Goal: Information Seeking & Learning: Learn about a topic

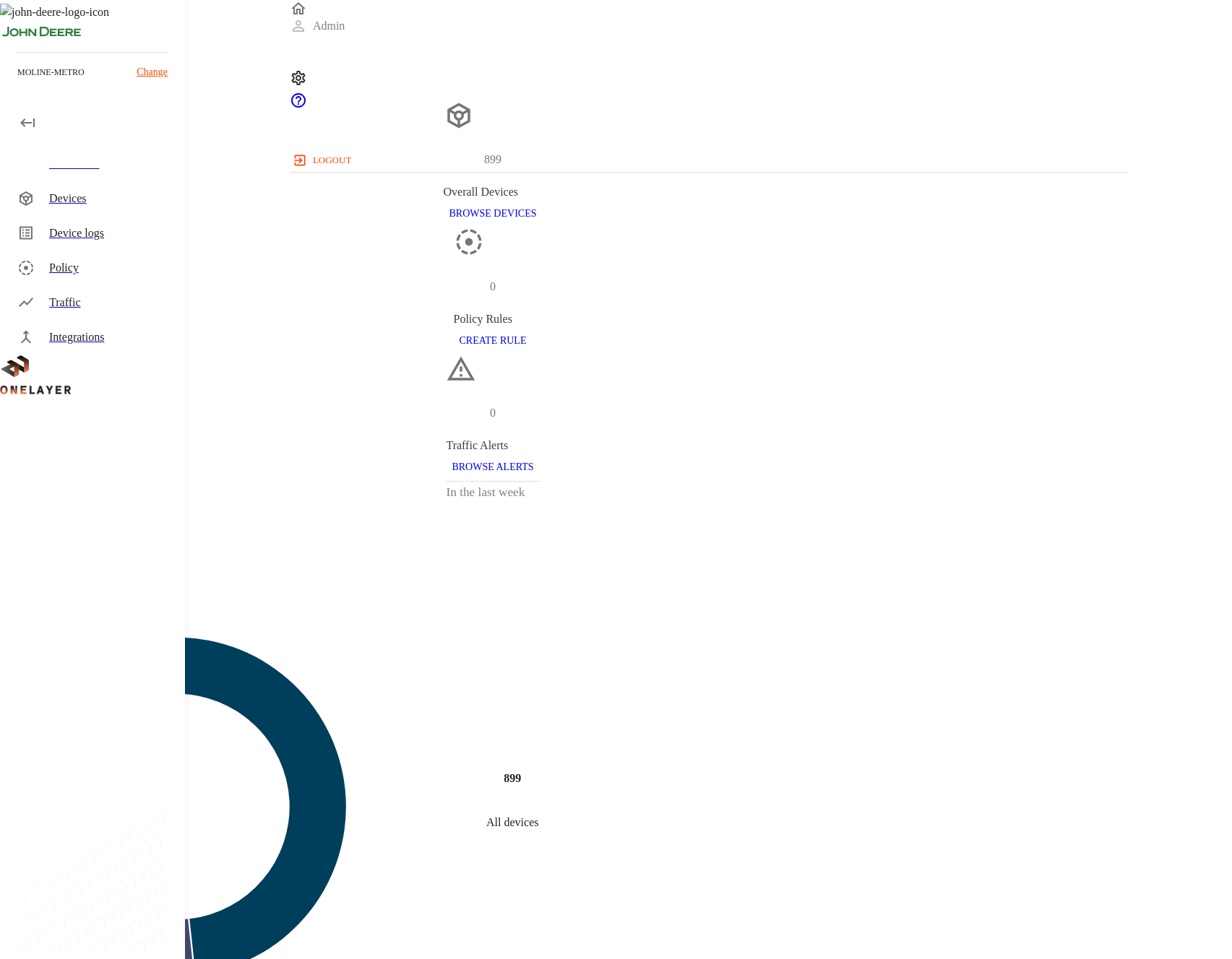
click at [22, 197] on icon at bounding box center [26, 198] width 13 height 14
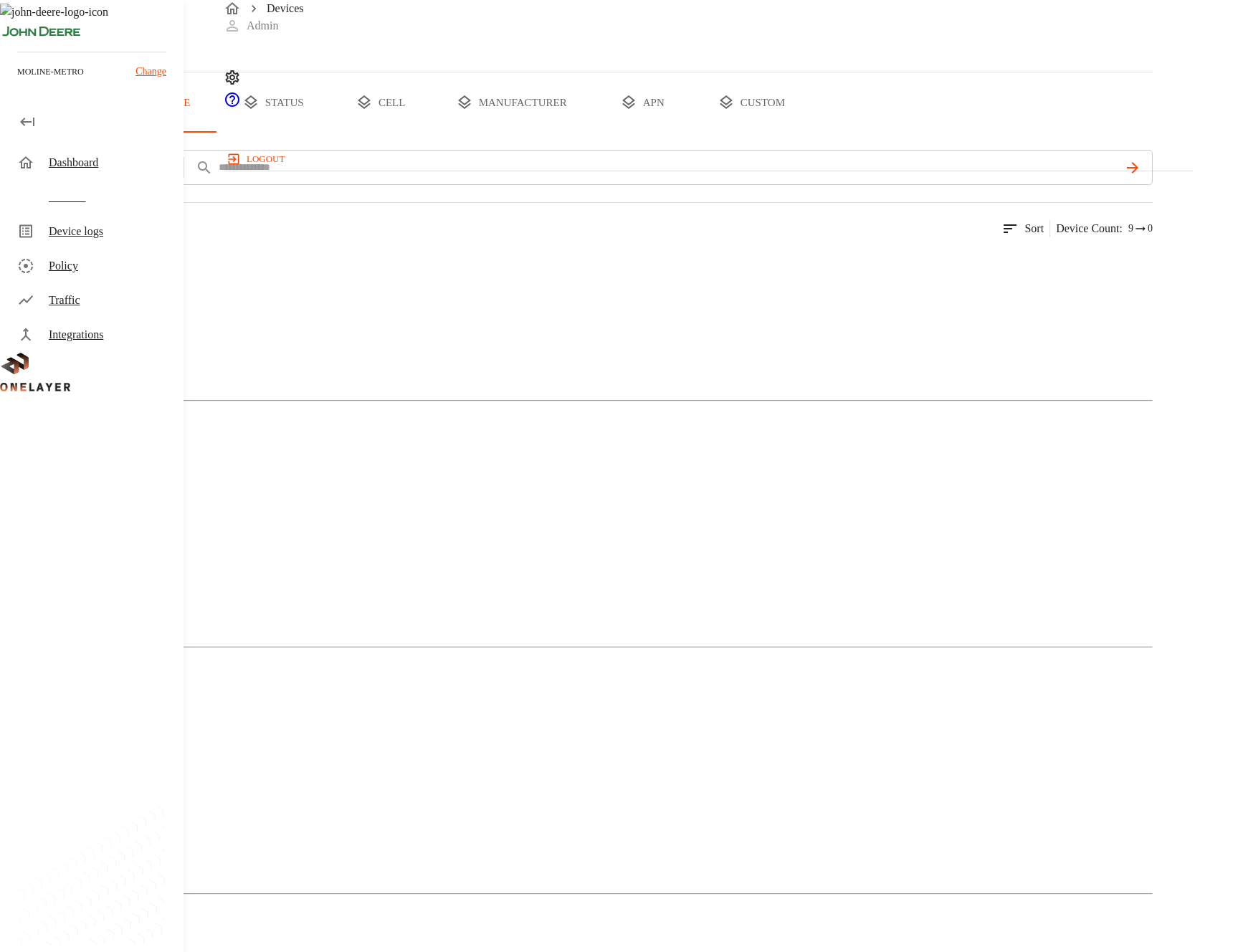
click at [111, 272] on img at bounding box center [69, 263] width 83 height 17
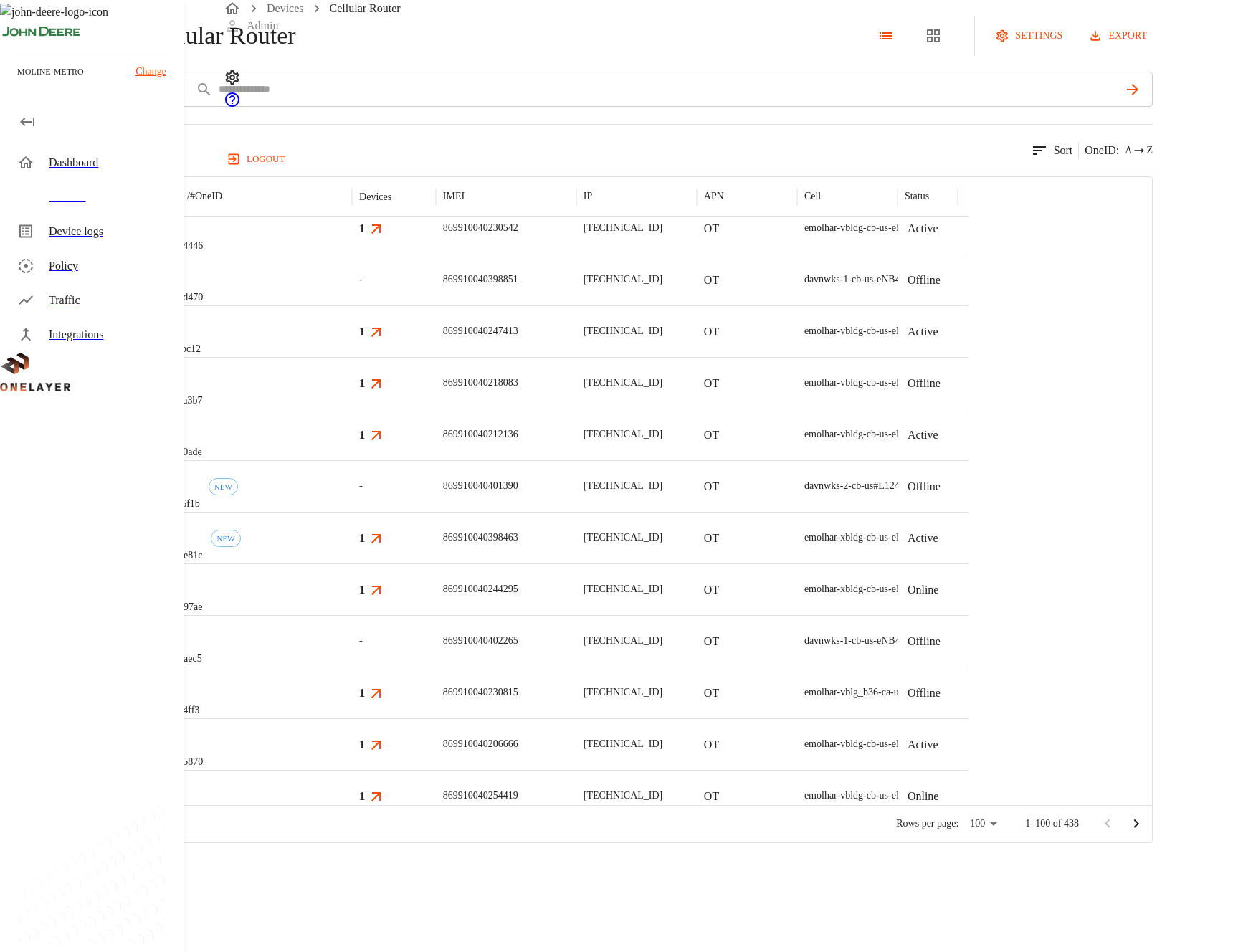
scroll to position [3941, 0]
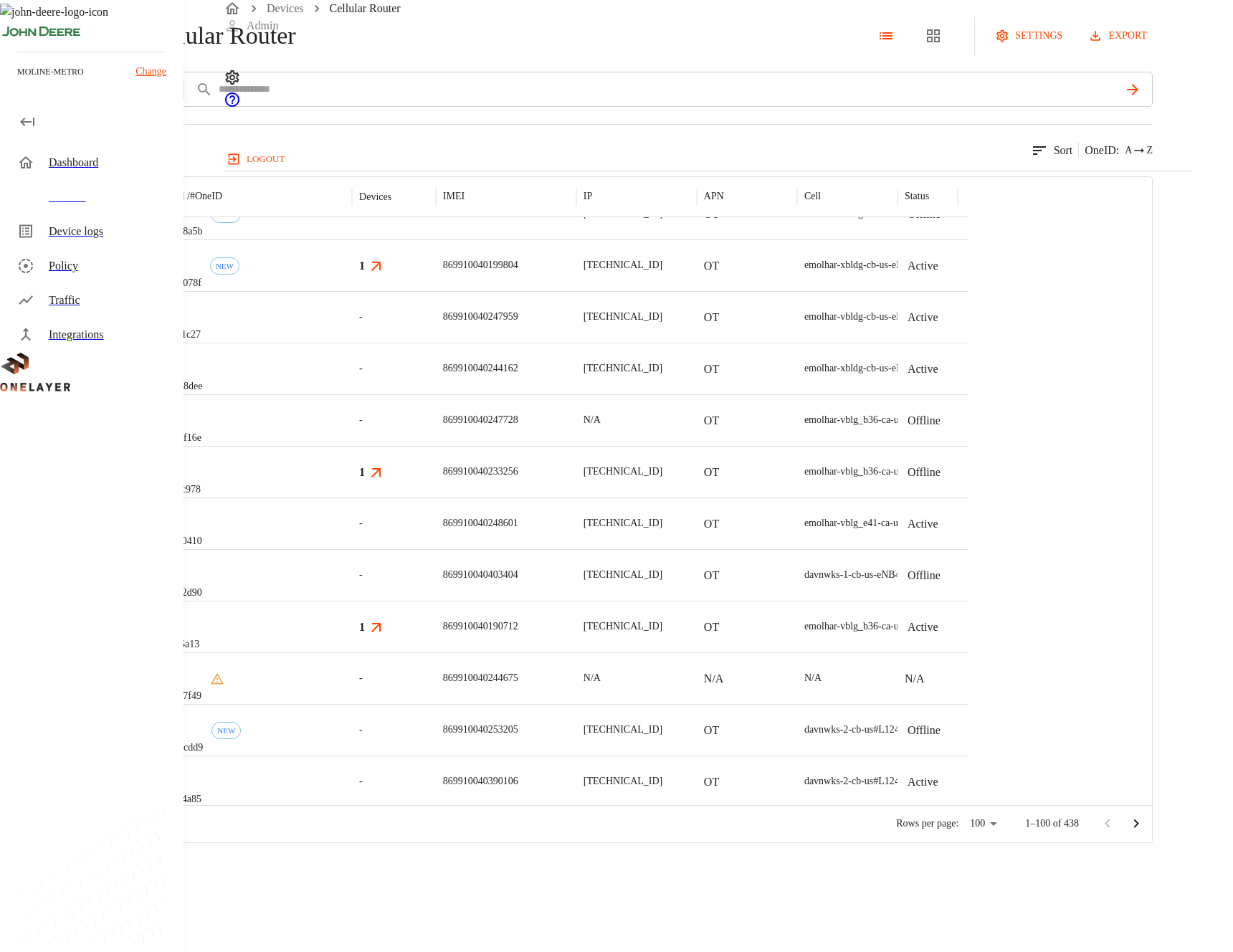
click at [200, 462] on p "eCell" at bounding box center [180, 454] width 42 height 14
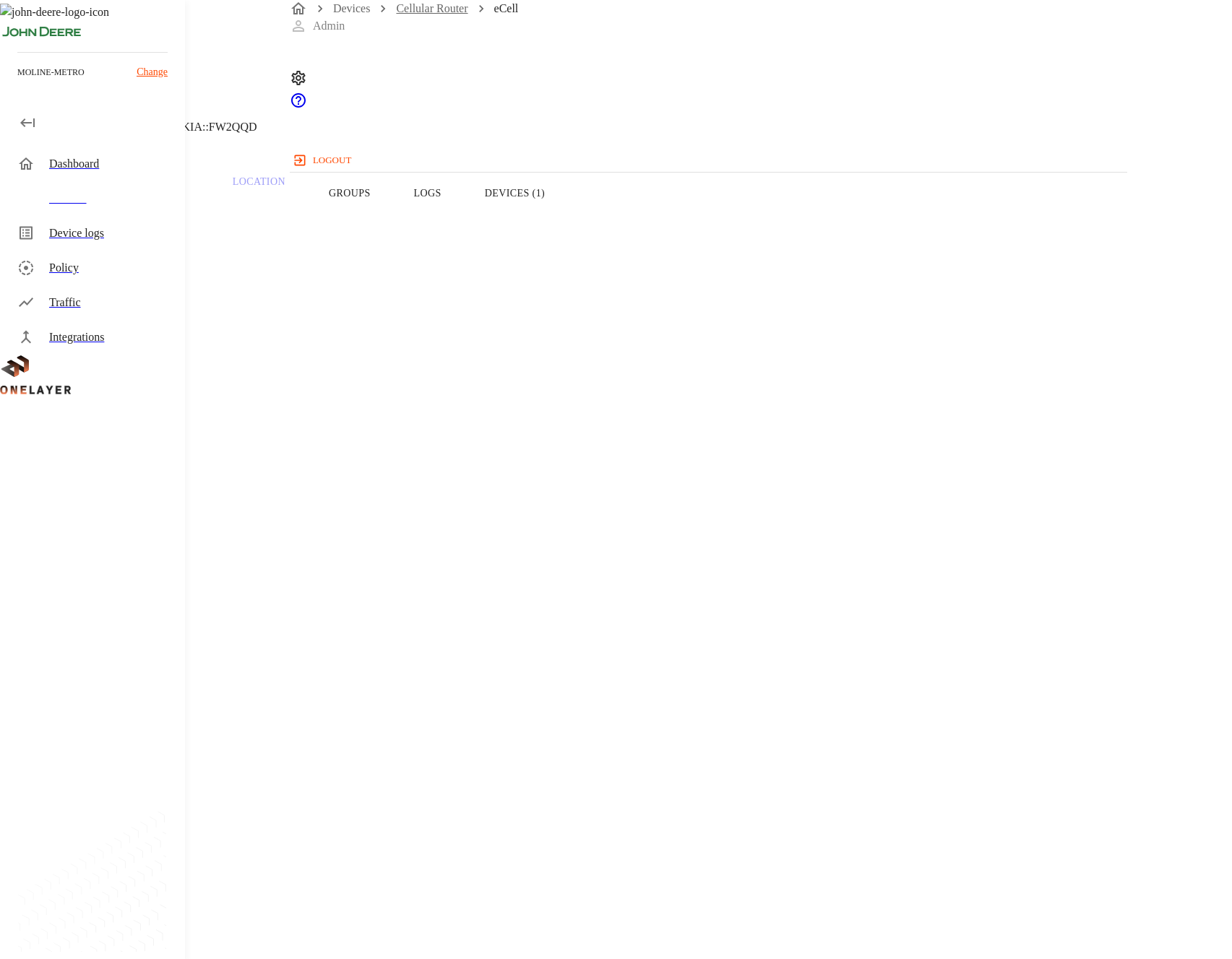
click at [424, 14] on link "Cellular Router" at bounding box center [431, 8] width 71 height 12
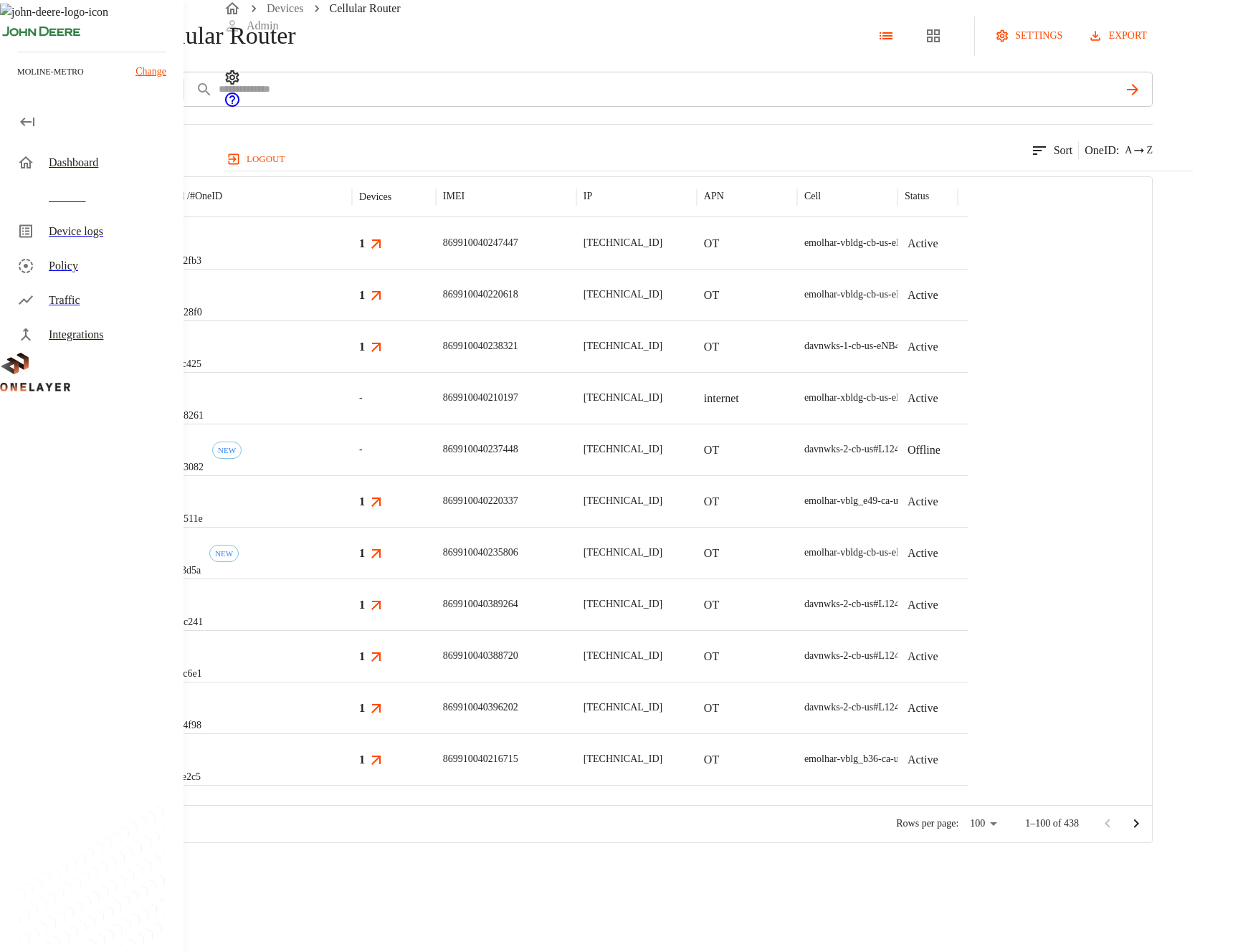
click at [352, 424] on div "eCell #022b8261" at bounding box center [251, 397] width 200 height 51
click at [241, 459] on div "NEW" at bounding box center [226, 450] width 29 height 17
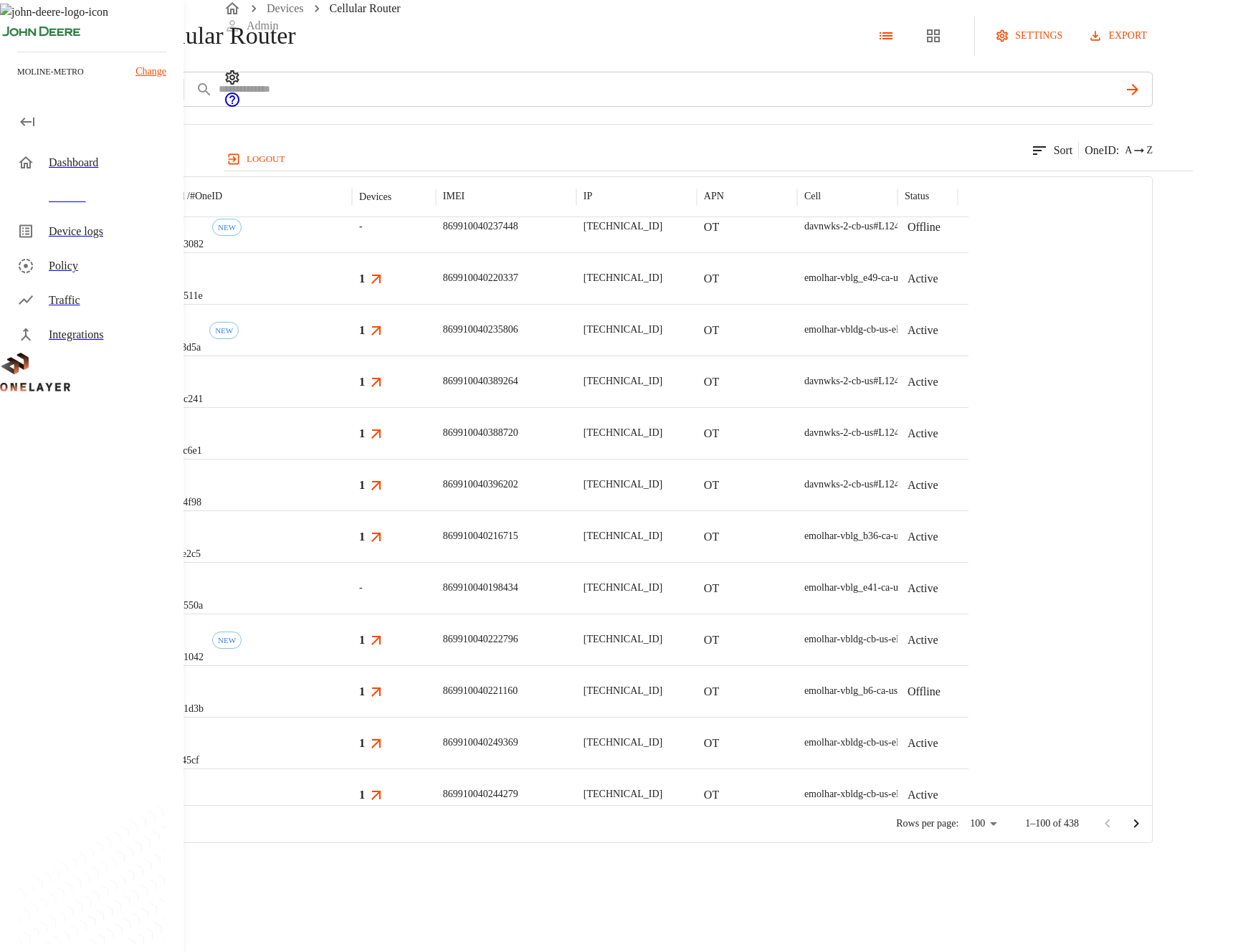
scroll to position [217, 0]
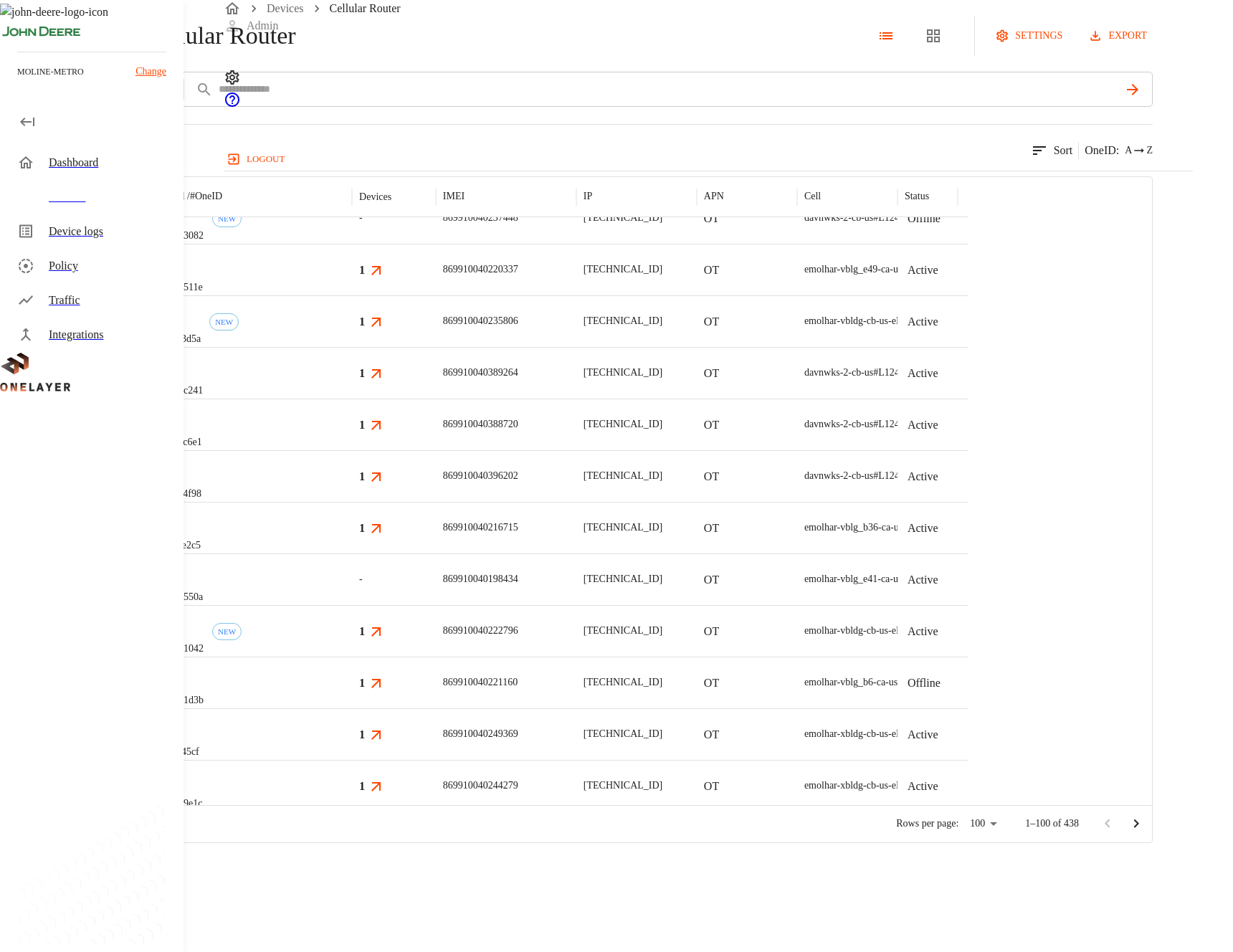
click at [352, 605] on div "eCell #0627550a" at bounding box center [251, 579] width 200 height 51
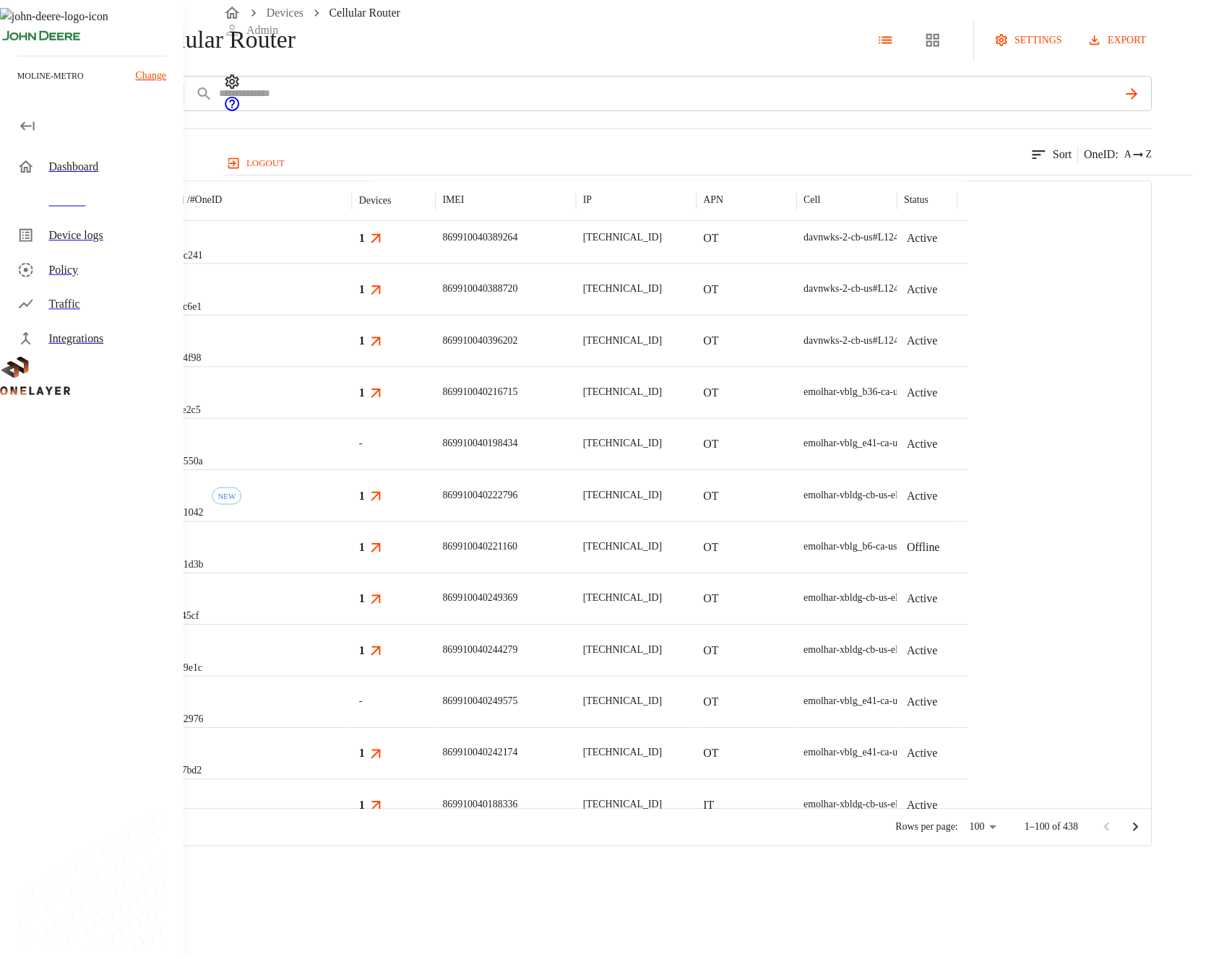
scroll to position [431, 0]
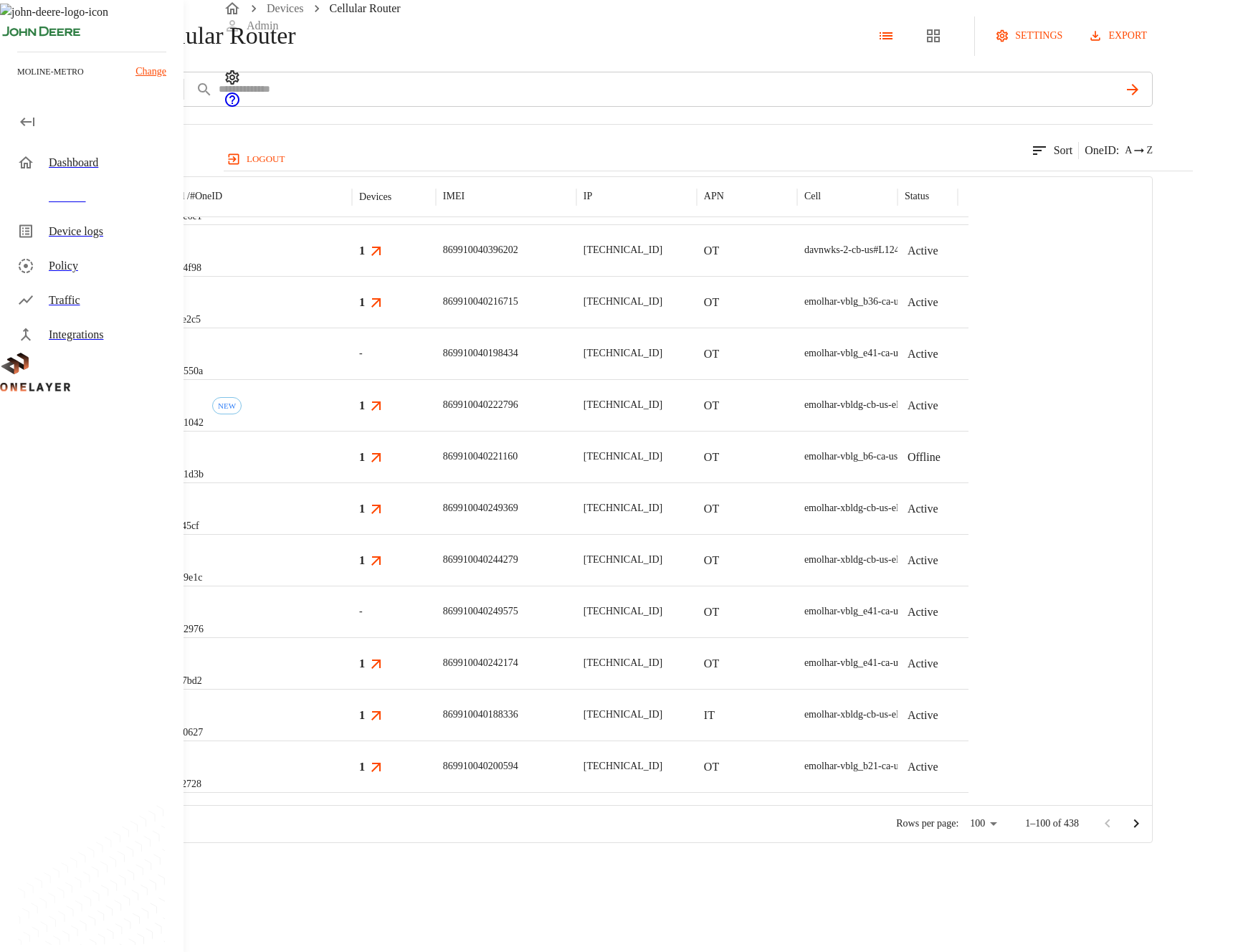
click at [352, 638] on div "eCell #087b2976" at bounding box center [251, 611] width 200 height 51
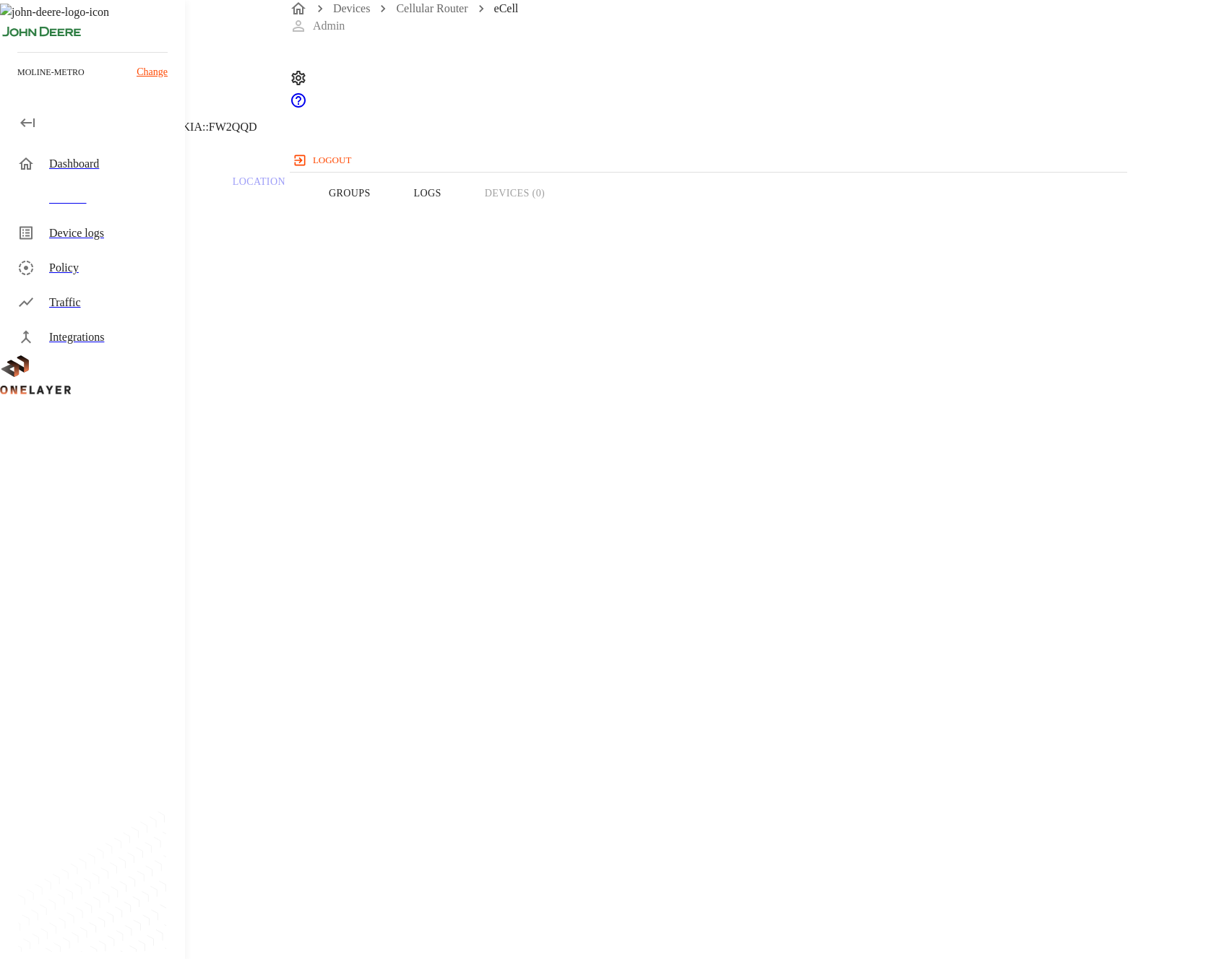
scroll to position [27, 0]
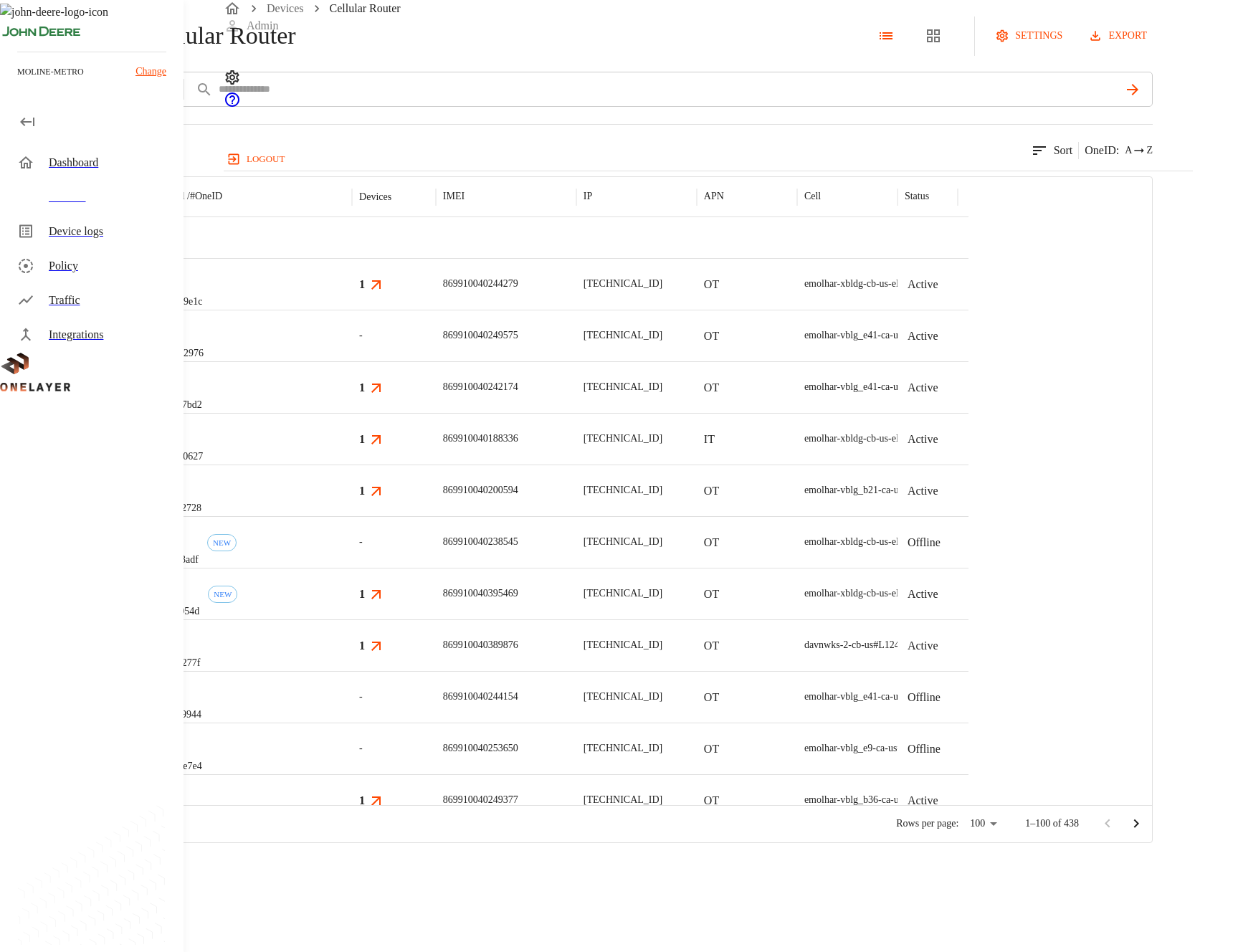
scroll to position [755, 0]
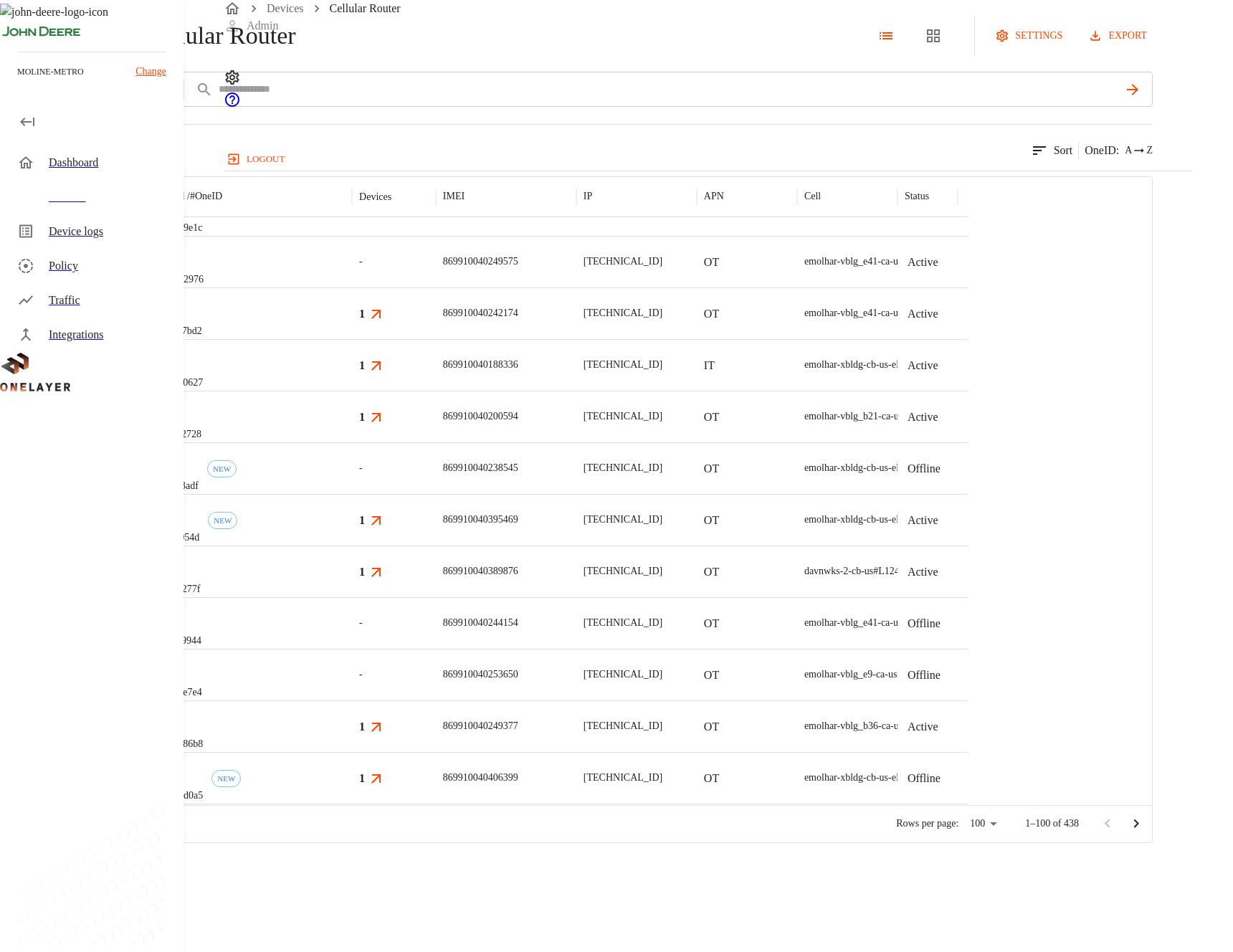
click at [352, 649] on div "eCell #0bfc9944" at bounding box center [251, 623] width 200 height 51
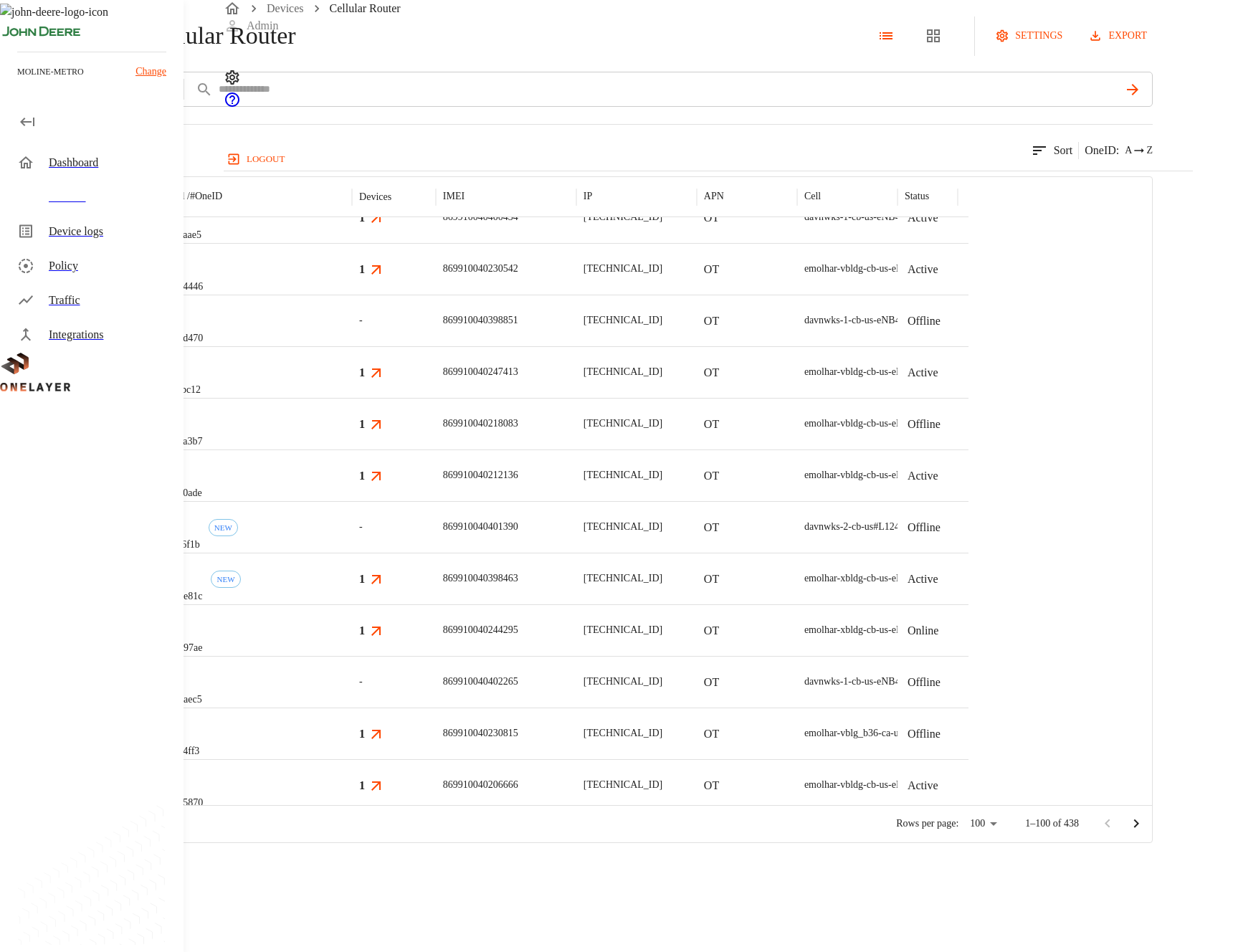
click at [352, 759] on div "eCell #23c64ff3" at bounding box center [251, 733] width 200 height 51
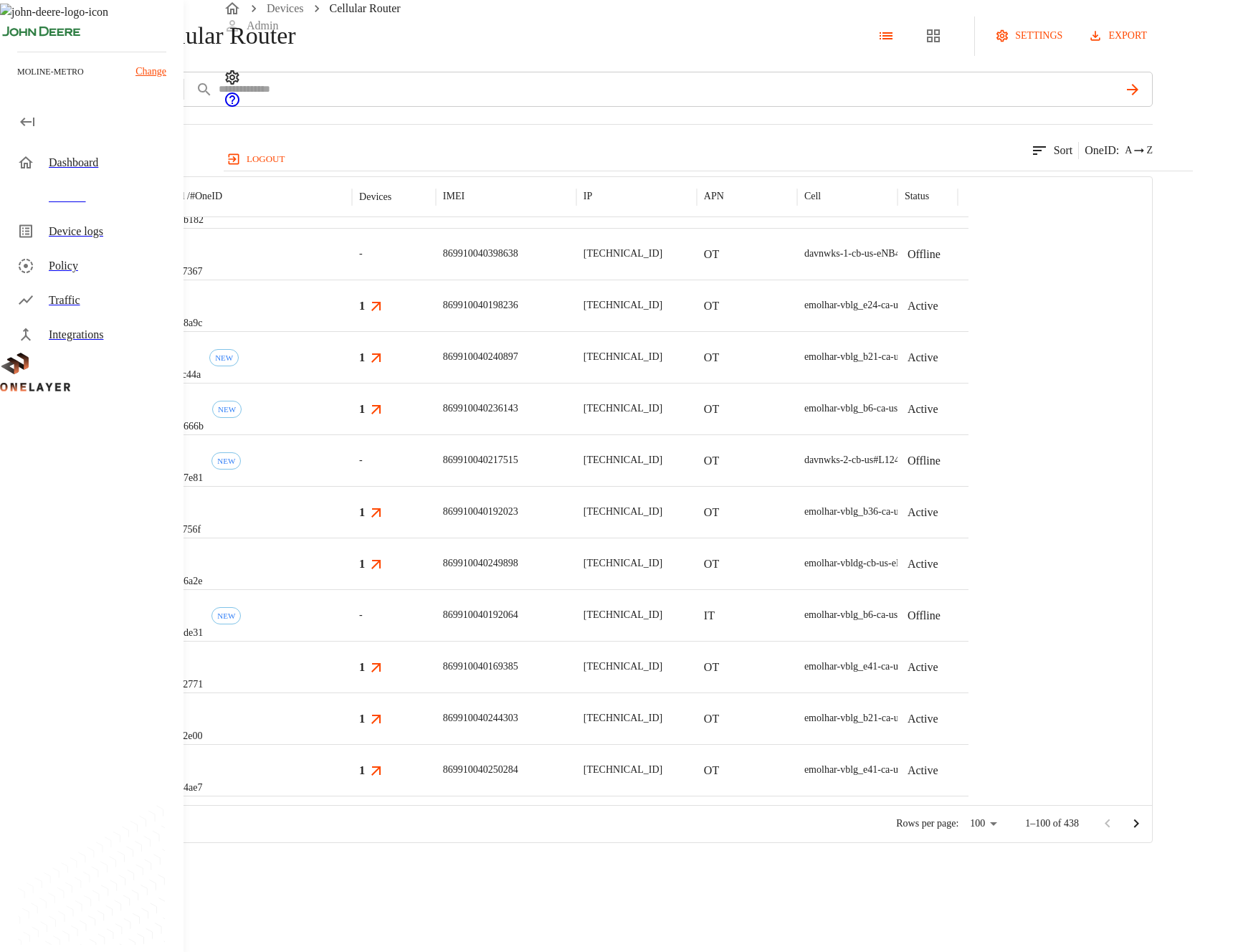
click at [352, 434] on div "eCell #1870666b NEW" at bounding box center [251, 408] width 200 height 51
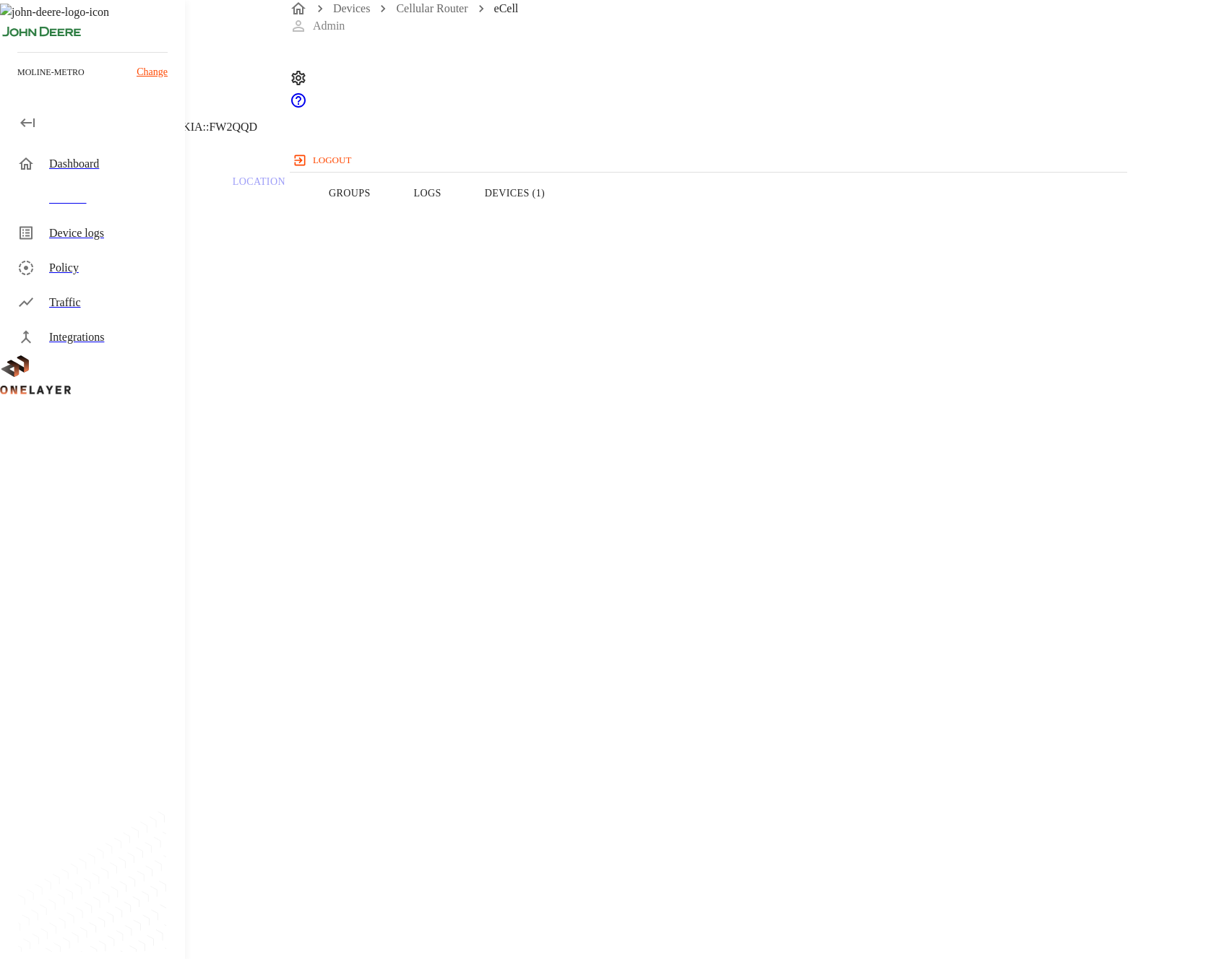
click at [739, 684] on p "[TECHNICAL_ID]" at bounding box center [492, 692] width 916 height 17
click at [736, 684] on p "[TECHNICAL_ID]" at bounding box center [492, 692] width 916 height 17
copy p "[TECHNICAL_ID]"
click at [459, 14] on link "Cellular Router" at bounding box center [431, 8] width 71 height 12
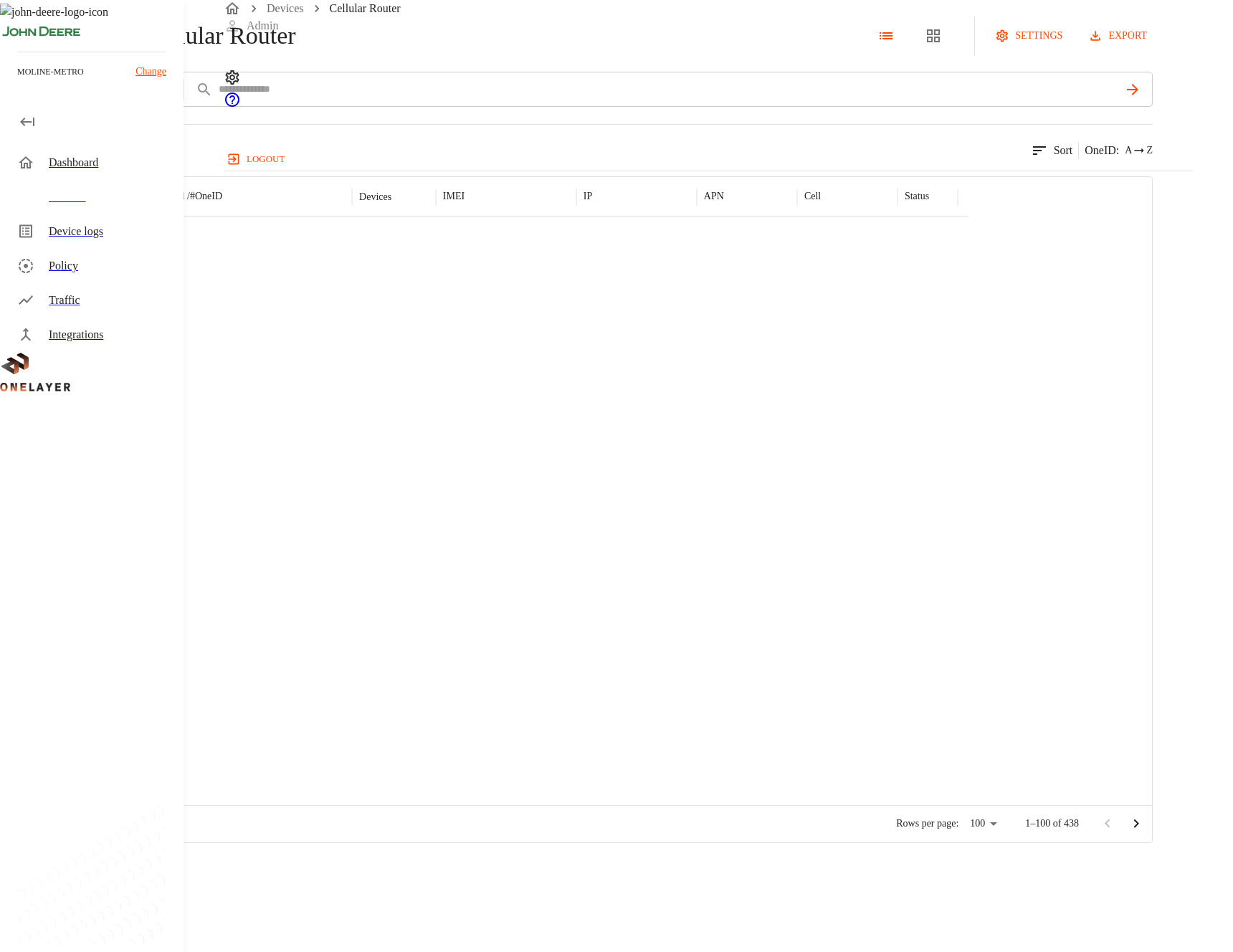
scroll to position [4281, 0]
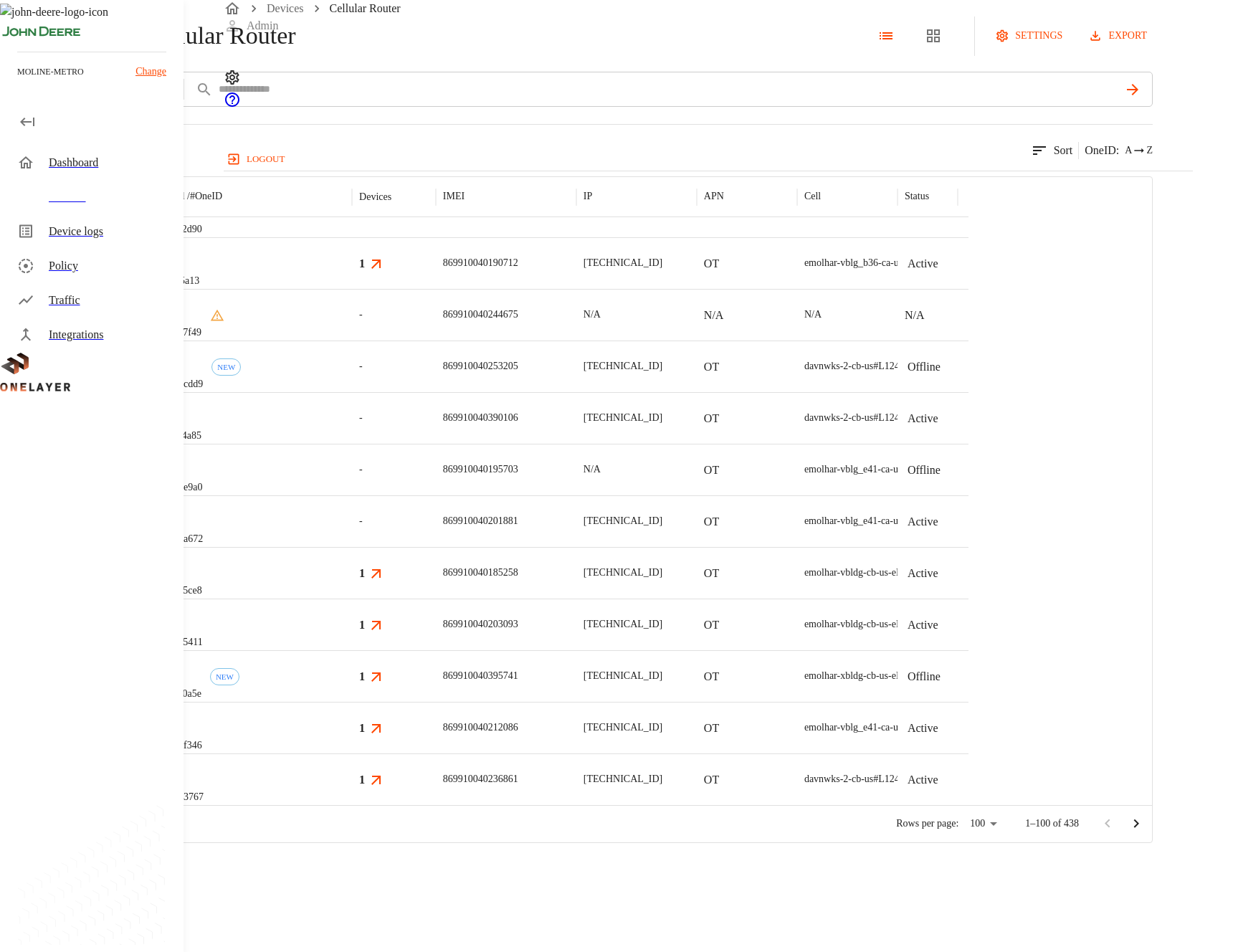
click at [352, 702] on div "eCell #33ec0a5e NEW" at bounding box center [251, 676] width 200 height 51
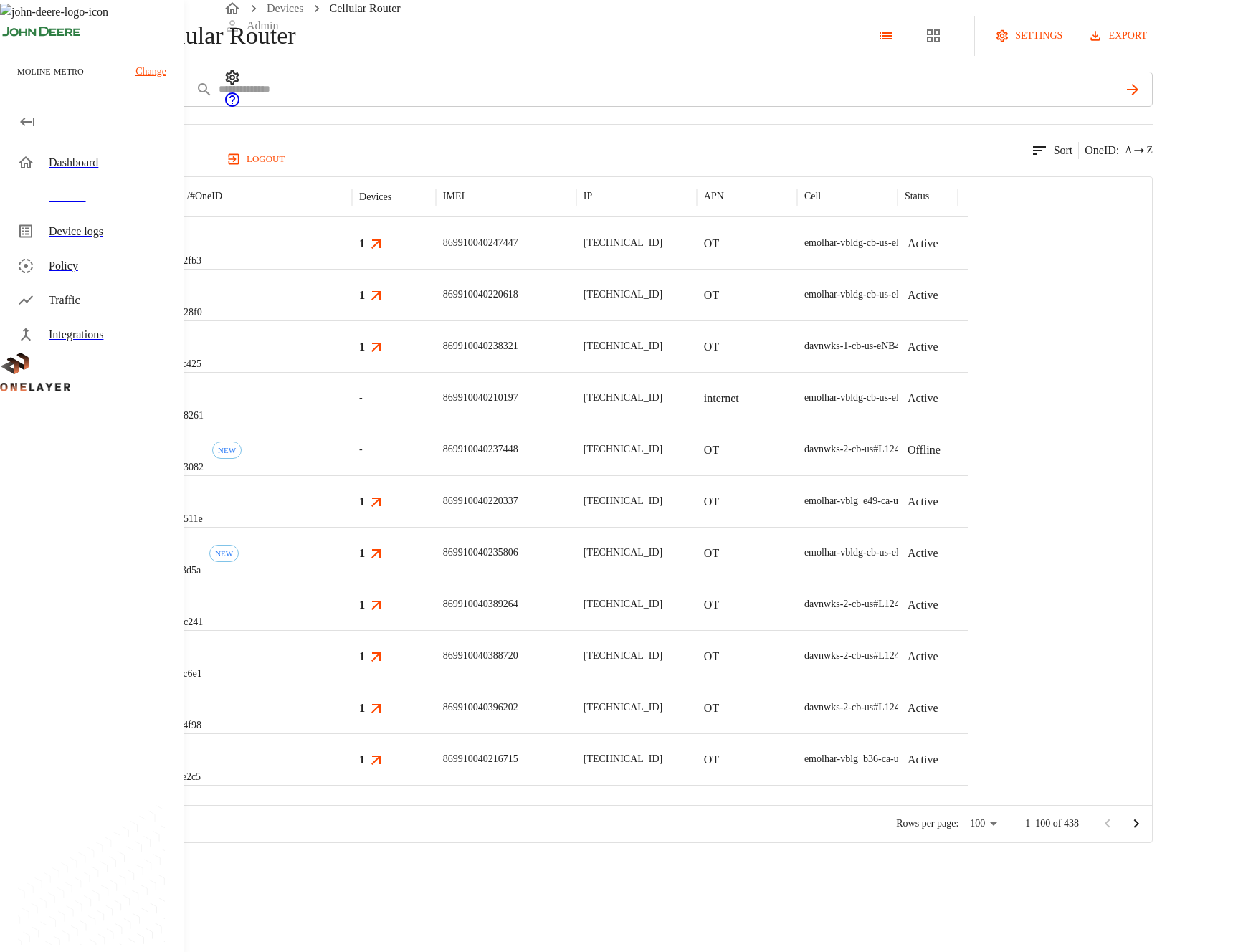
scroll to position [4281, 0]
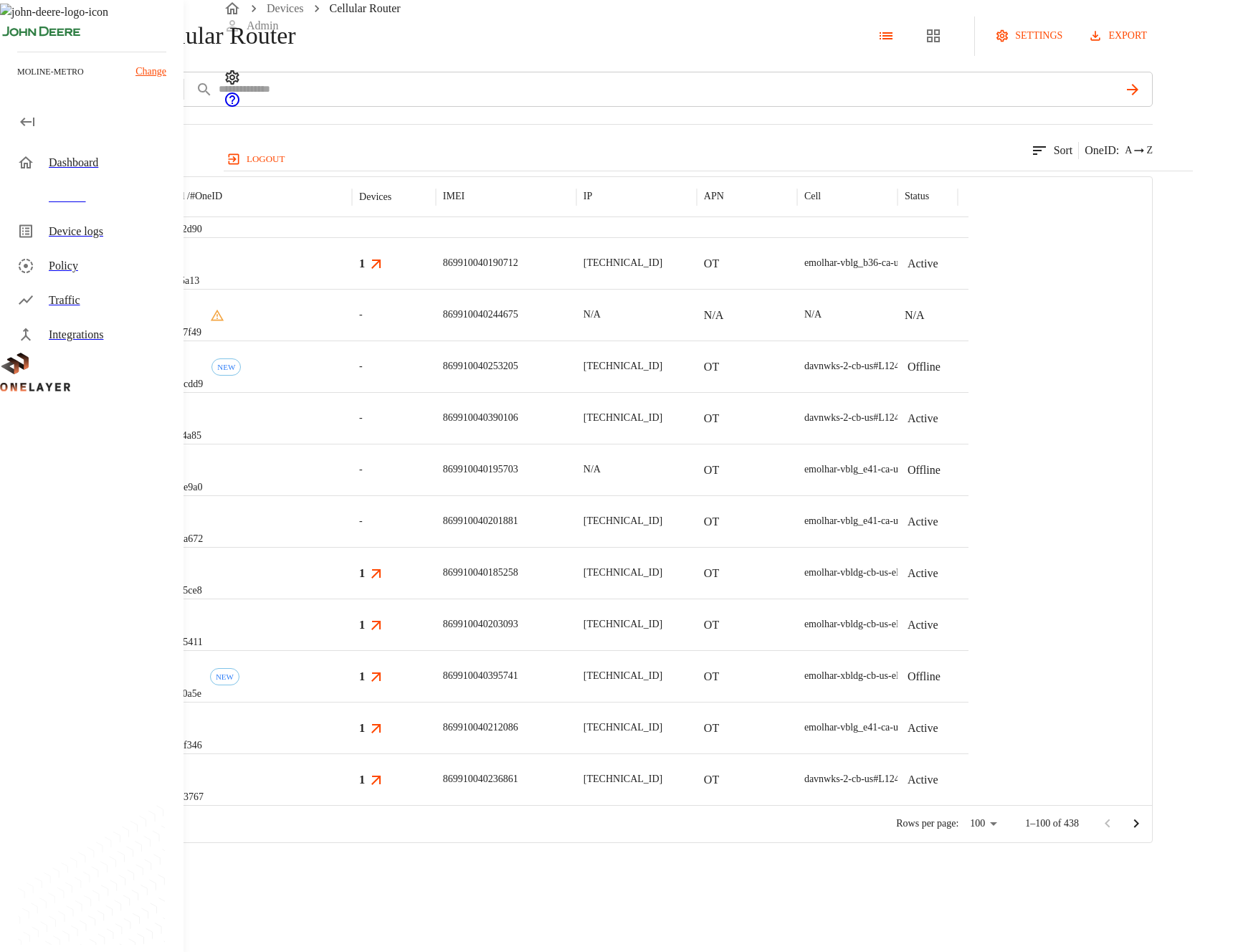
click at [352, 392] on div "eCell #3050cdd9 NEW" at bounding box center [251, 366] width 200 height 51
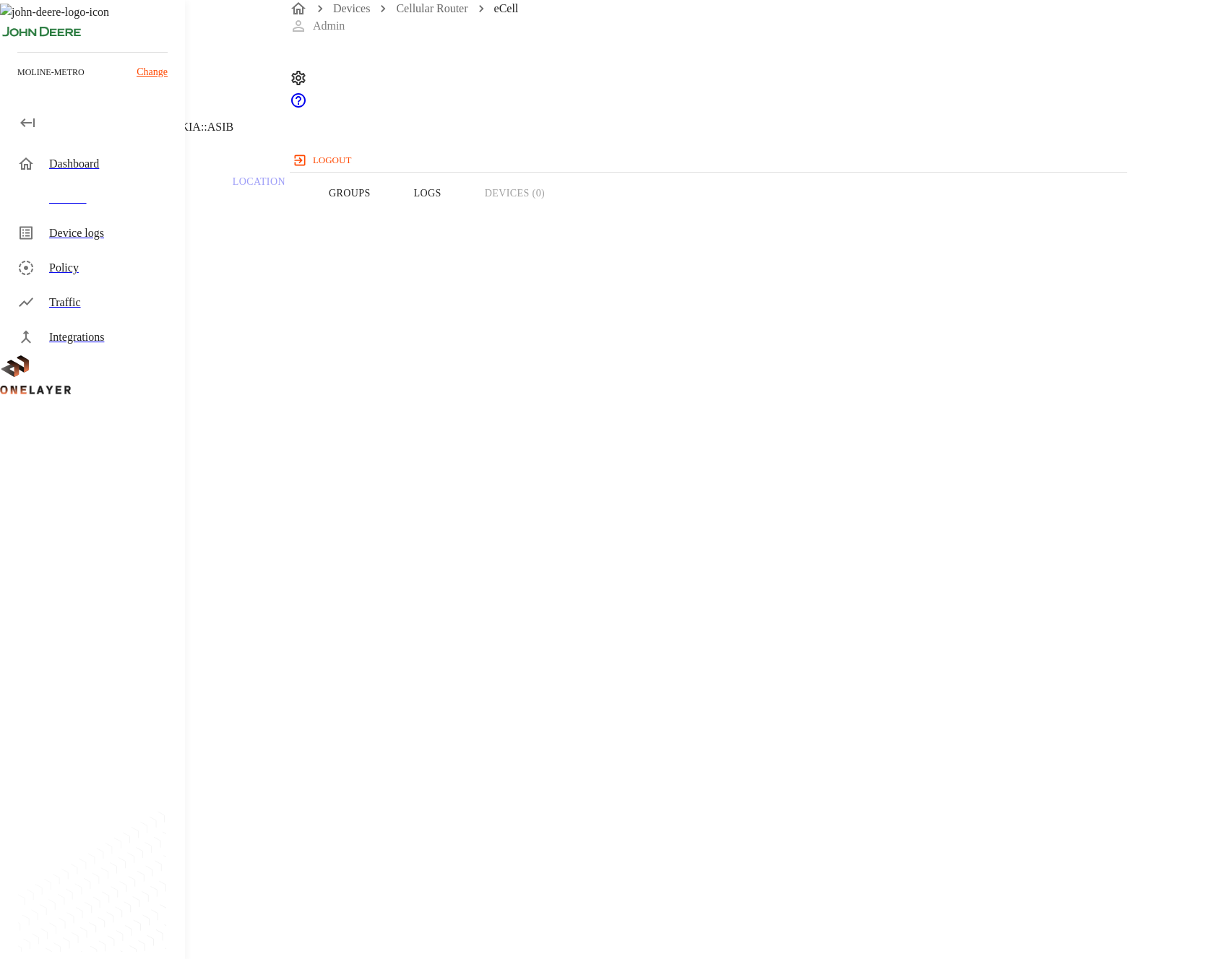
click at [746, 681] on p "[TECHNICAL_ID]" at bounding box center [492, 690] width 916 height 17
copy p "[TECHNICAL_ID]"
click at [17, 83] on icon at bounding box center [8, 74] width 17 height 17
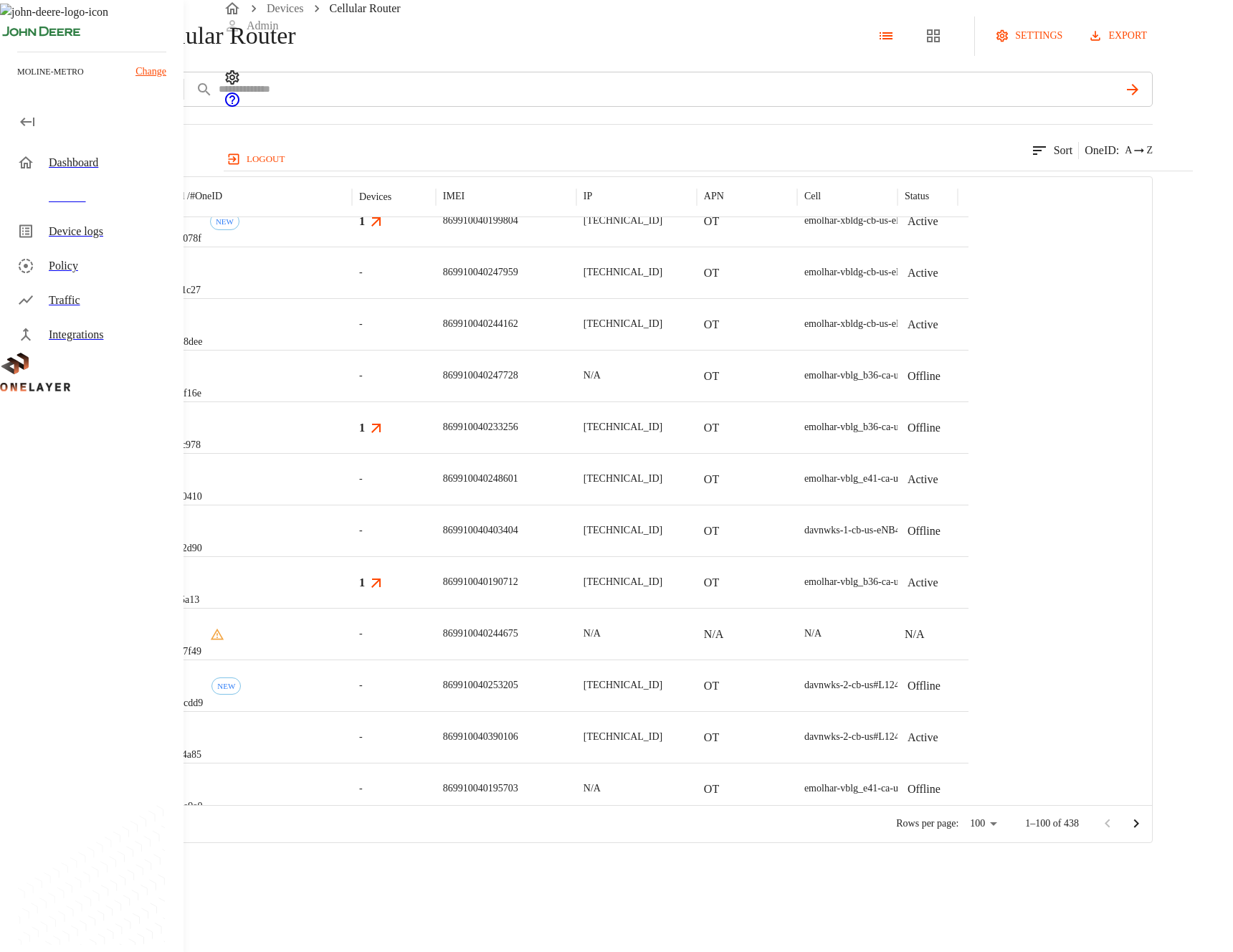
scroll to position [3936, 0]
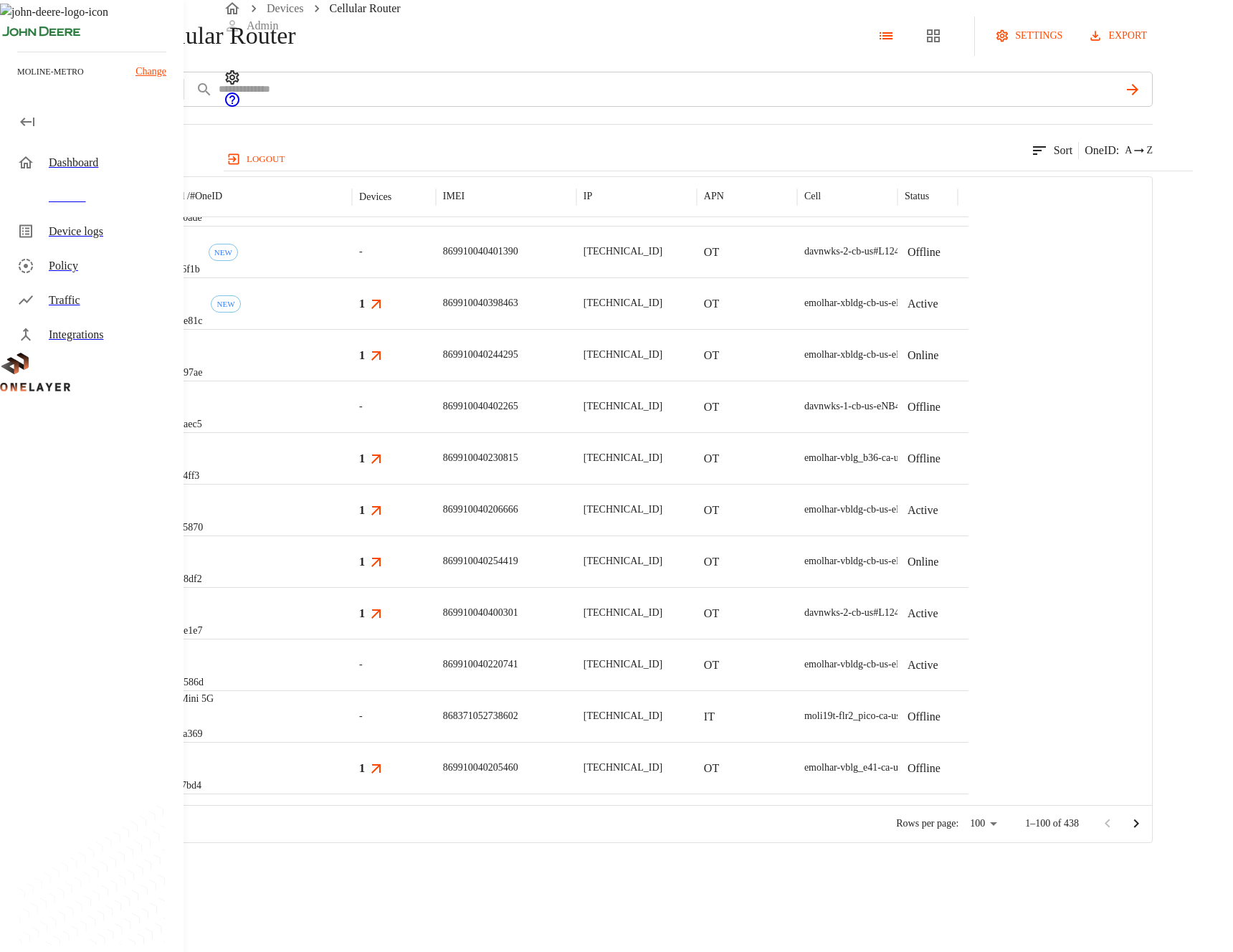
click at [352, 381] on div "eCell #22b297ae" at bounding box center [251, 355] width 200 height 51
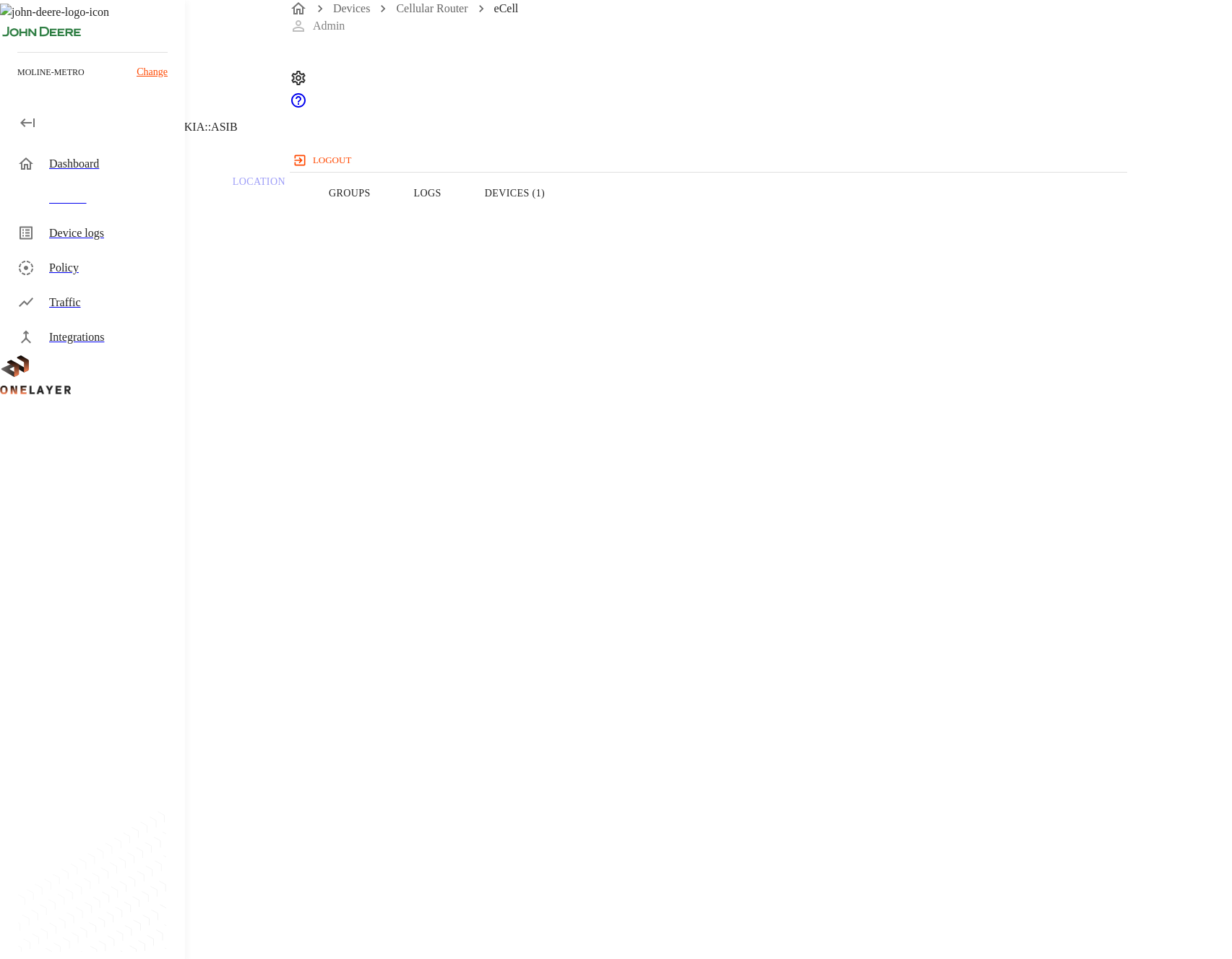
click at [753, 684] on p "[TECHNICAL_ID]" at bounding box center [492, 692] width 916 height 17
copy p "[TECHNICAL_ID]"
click at [956, 147] on div "eCell [TECHNICAL_ID] #22b297ae Cell #DH240725609::NOKIA::ASIB" at bounding box center [492, 74] width 986 height 147
click at [566, 217] on button "Devices (1)" at bounding box center [515, 193] width 104 height 92
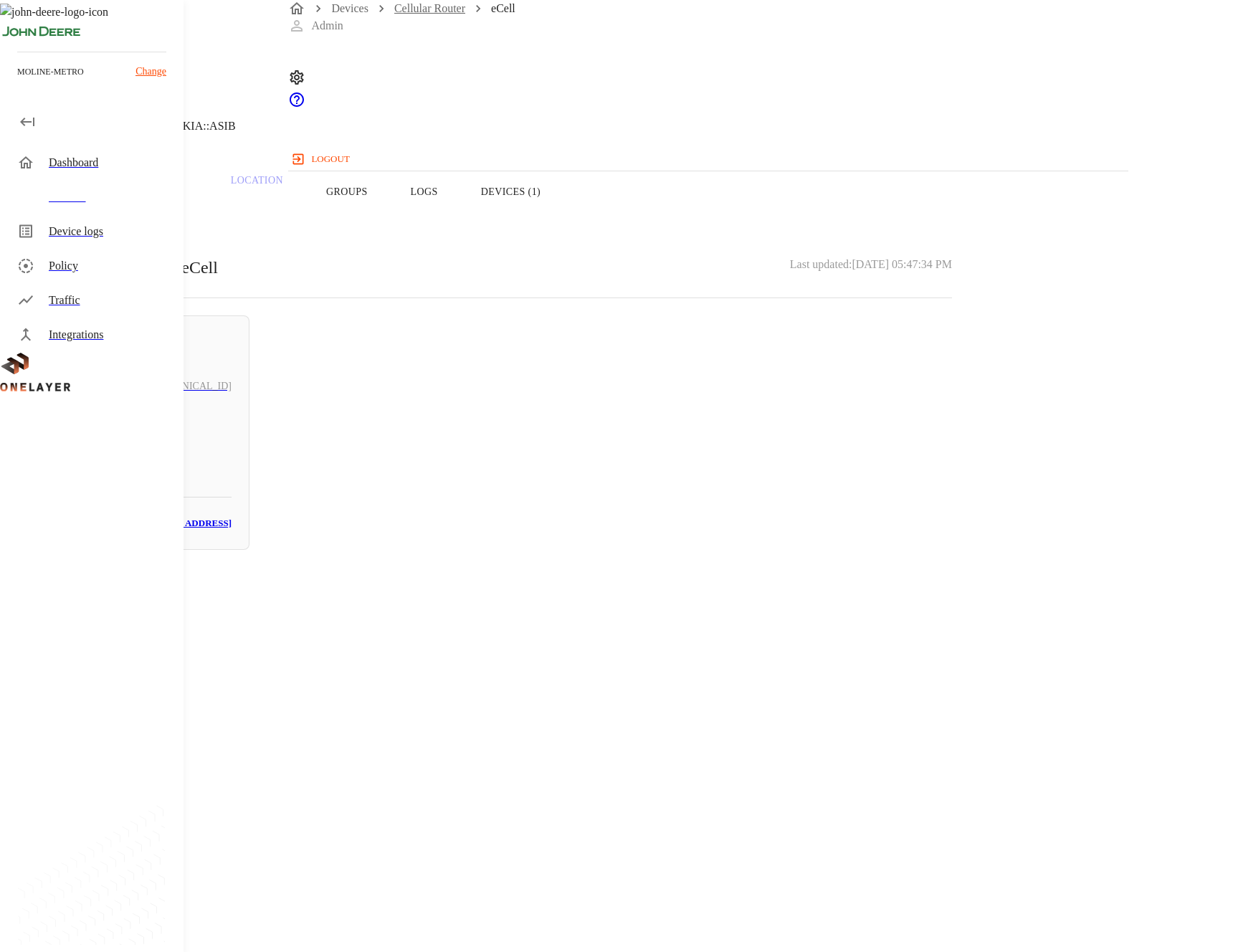
click at [419, 14] on link "Cellular Router" at bounding box center [429, 8] width 71 height 12
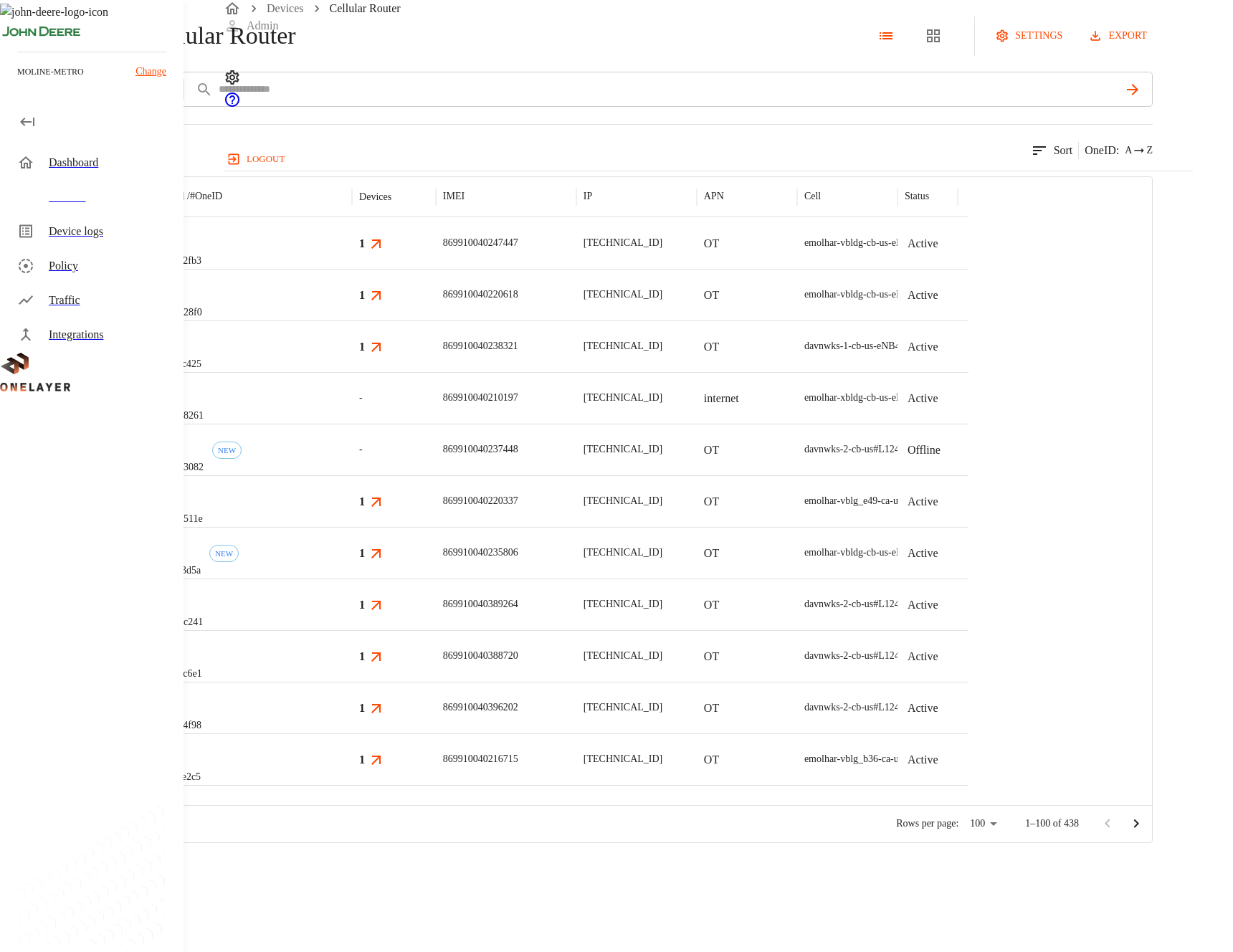
click at [352, 320] on div "eCell #008728f0" at bounding box center [251, 294] width 200 height 51
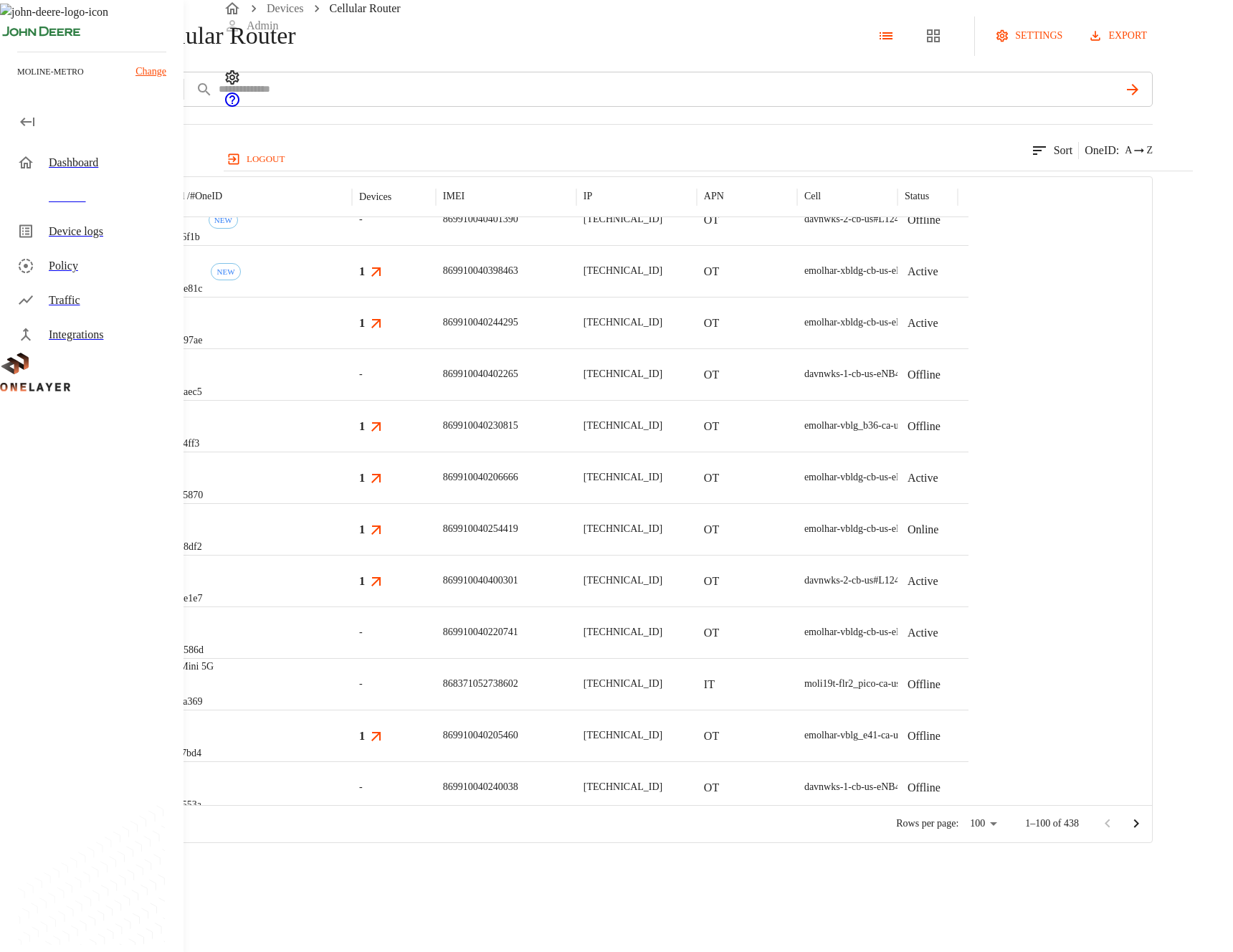
scroll to position [3026, 0]
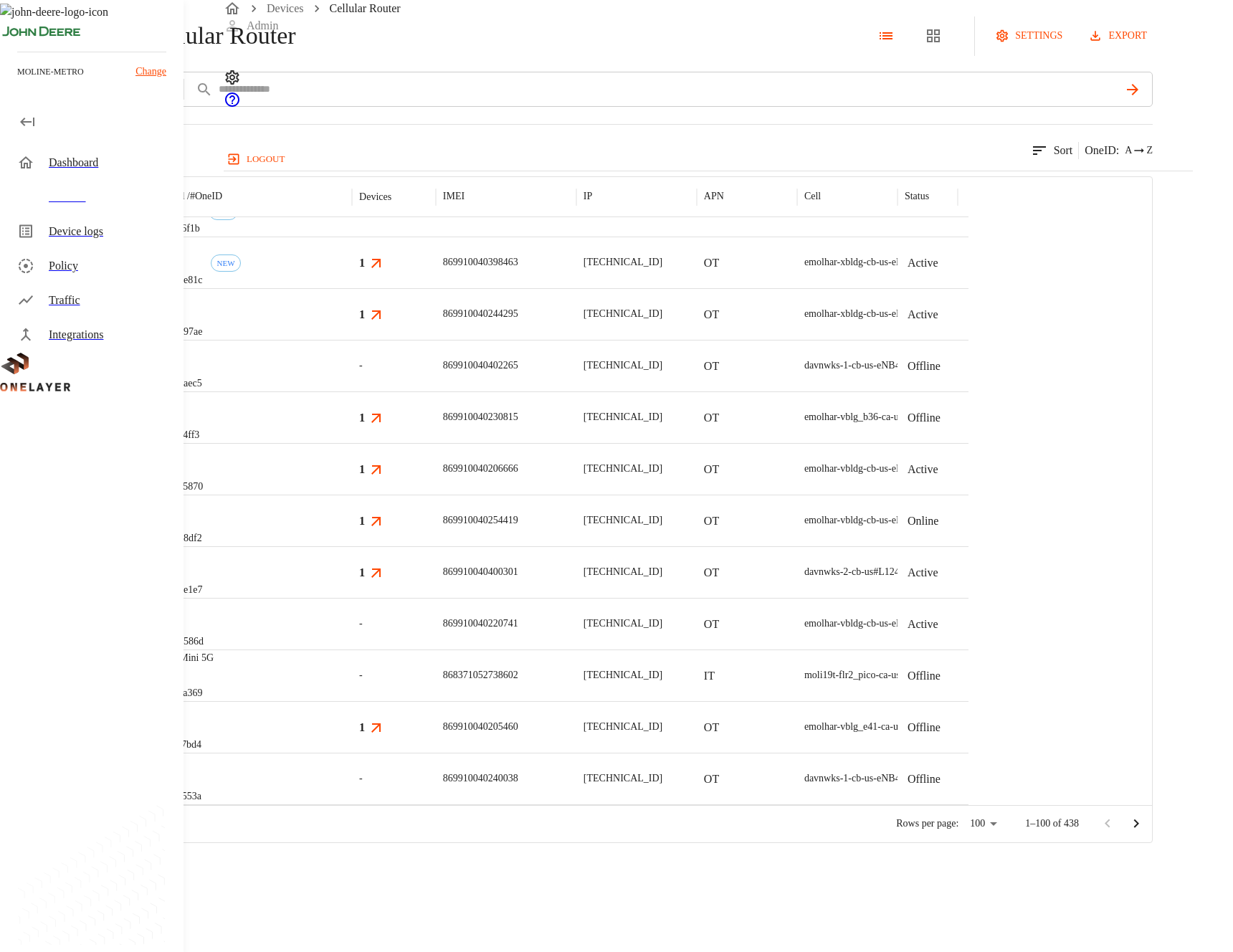
click at [352, 546] on div "eCell #24908df2" at bounding box center [251, 520] width 200 height 51
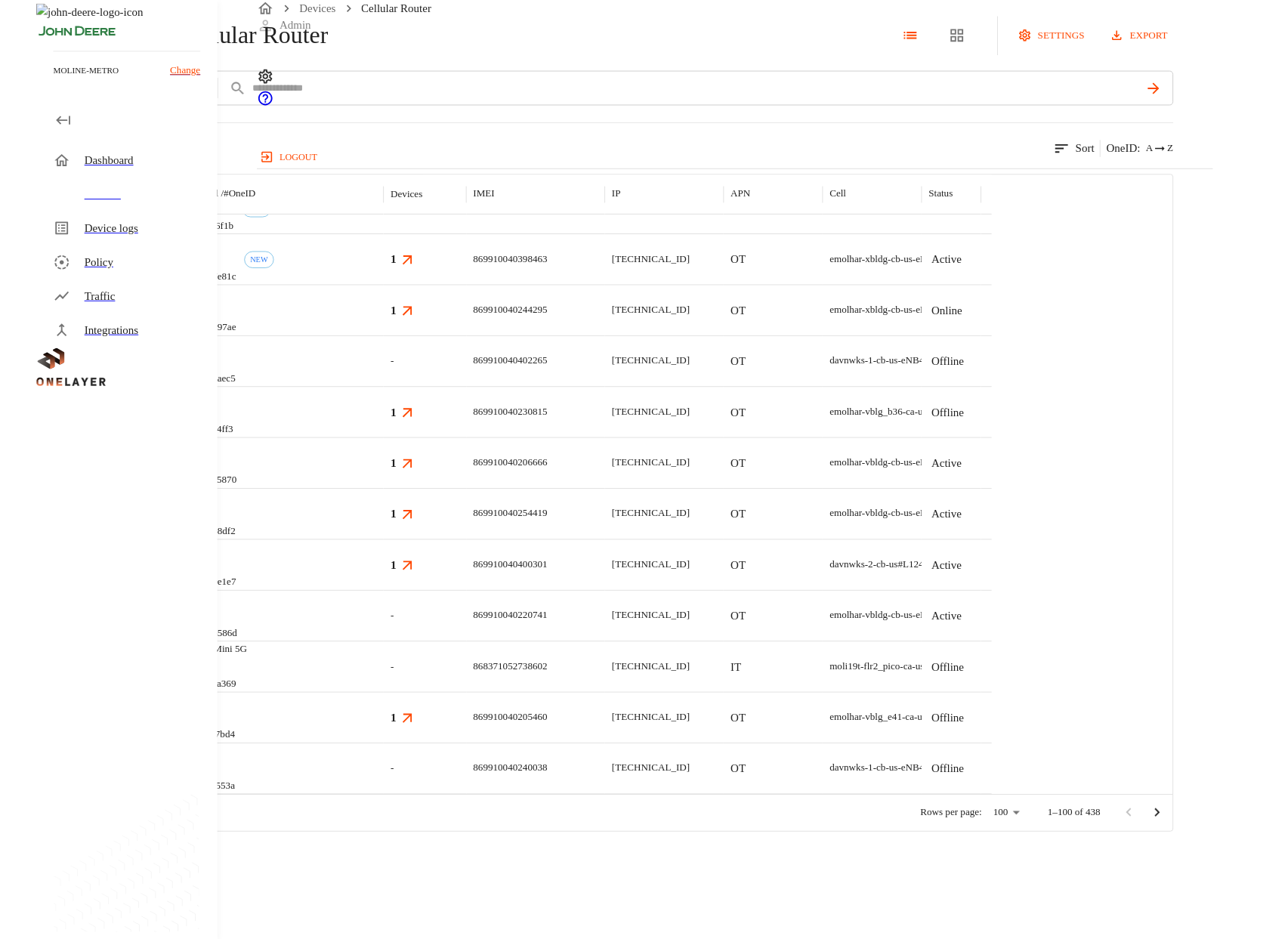
scroll to position [3087, 0]
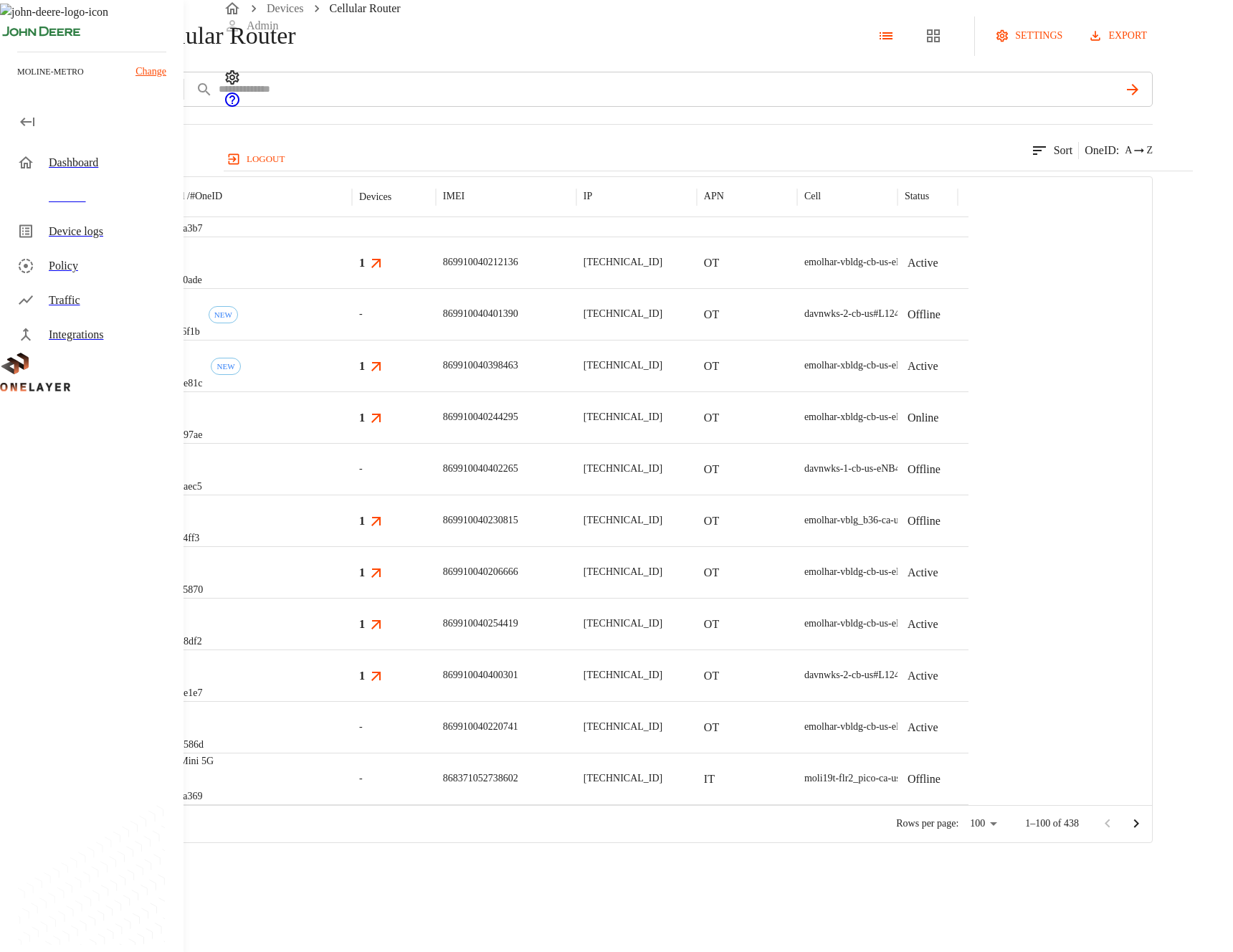
click at [352, 443] on div "eCell #22b297ae" at bounding box center [251, 416] width 200 height 51
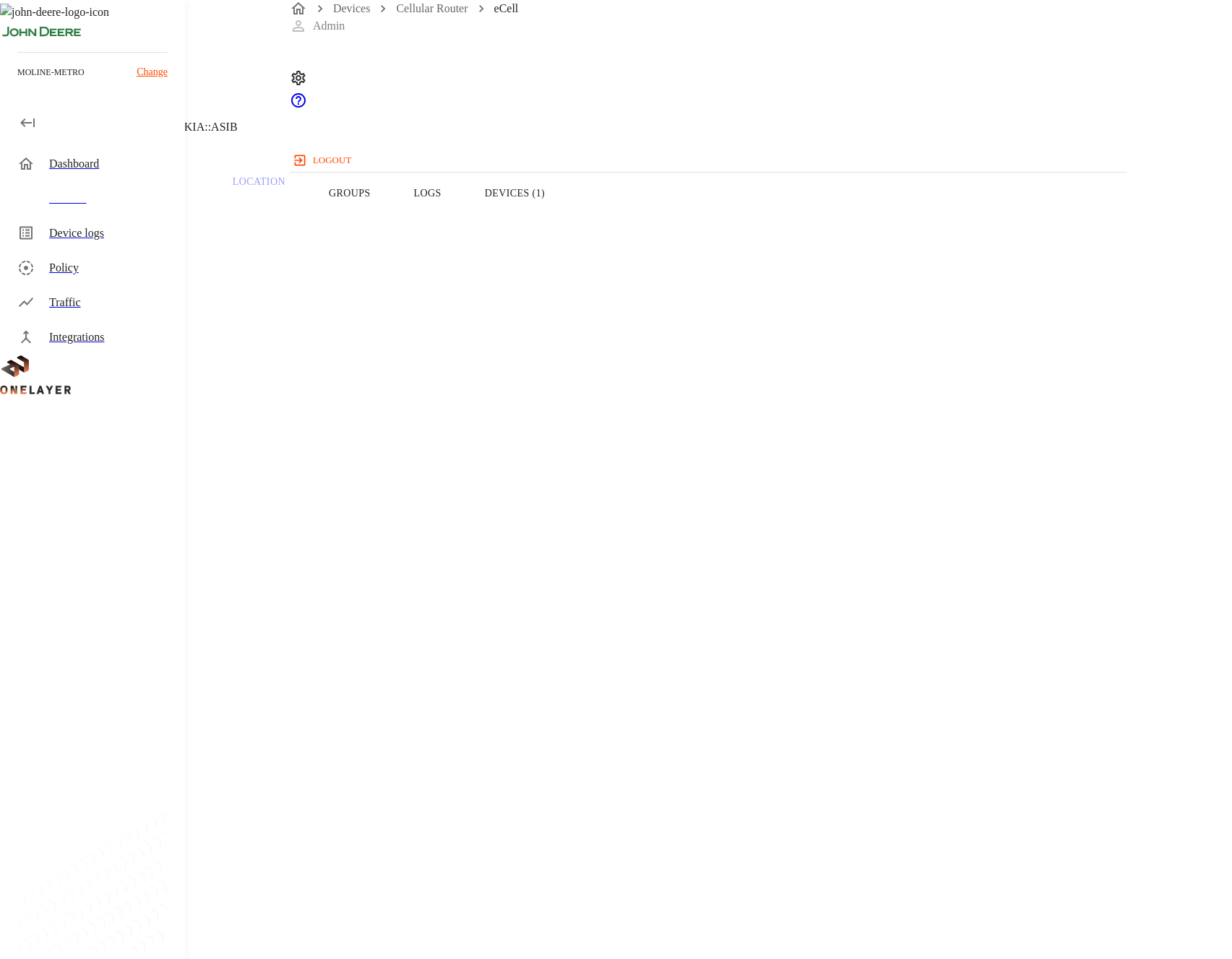
click at [566, 217] on button "Devices (1)" at bounding box center [515, 193] width 104 height 92
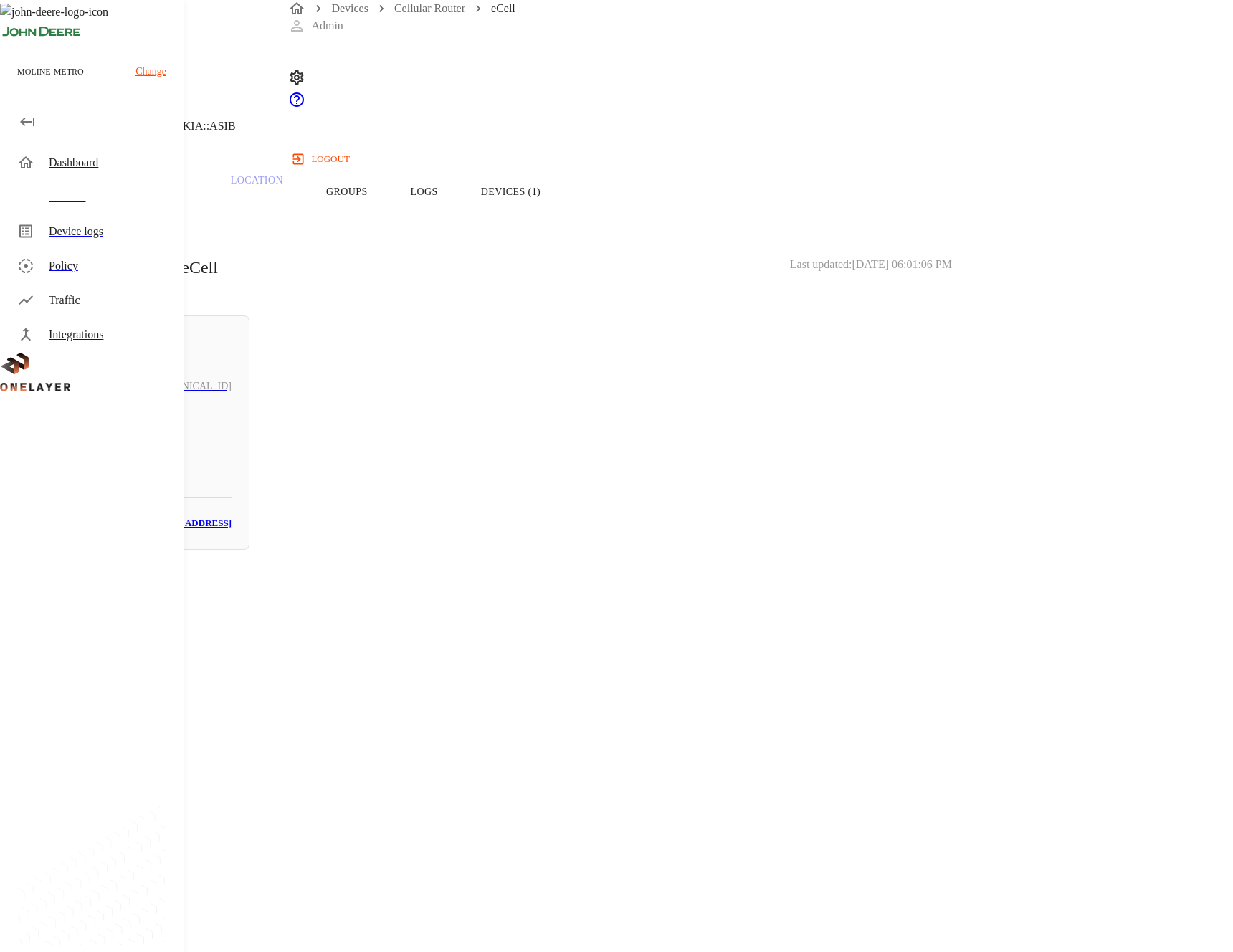
click at [98, 209] on button "Overview" at bounding box center [49, 191] width 98 height 91
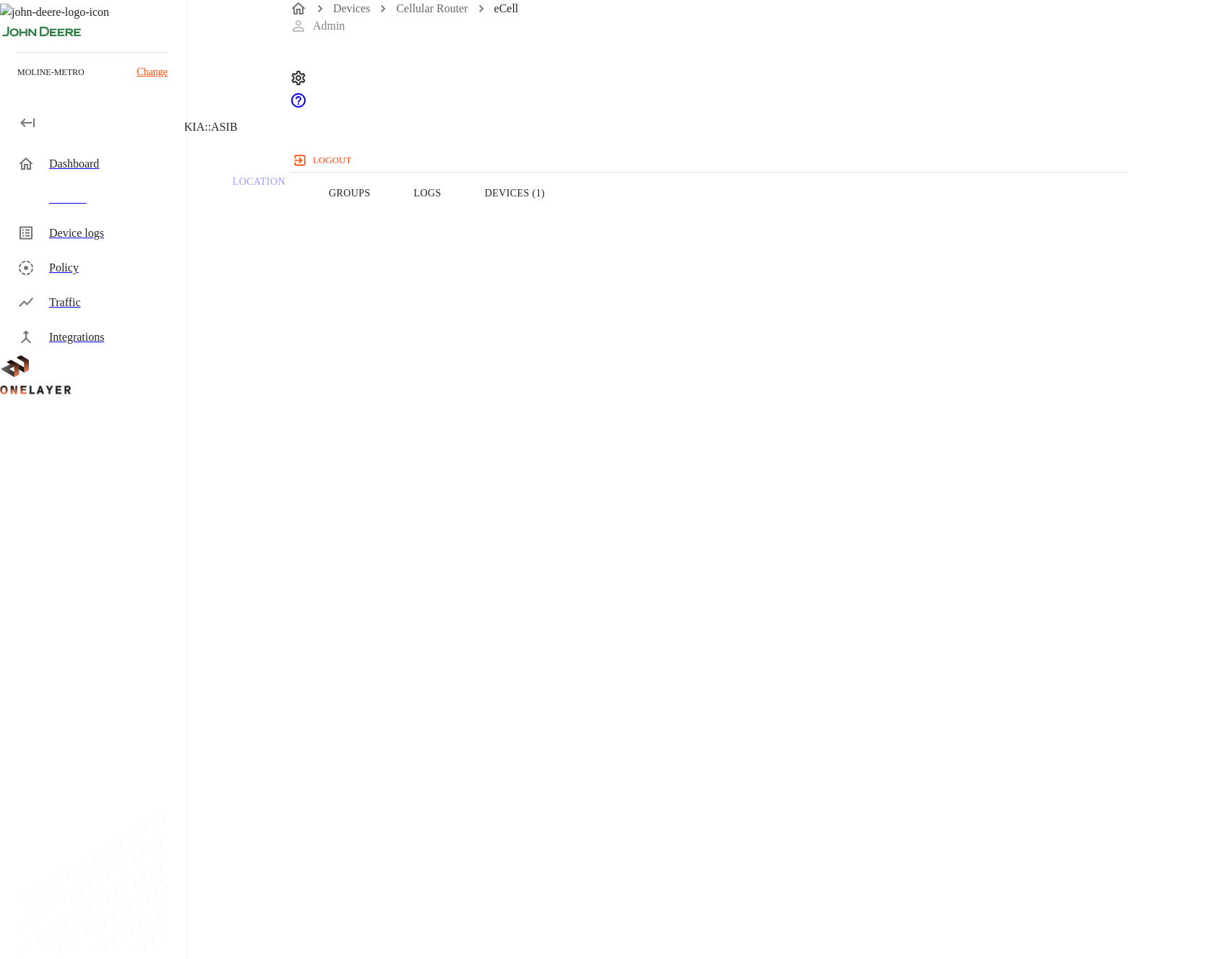
click at [950, 412] on div "Device Type: Cellular Router Manufacturer: MultiTech Model: eCell Modem: EG12-G…" at bounding box center [492, 696] width 916 height 915
click at [566, 212] on button "Devices (1)" at bounding box center [515, 193] width 104 height 92
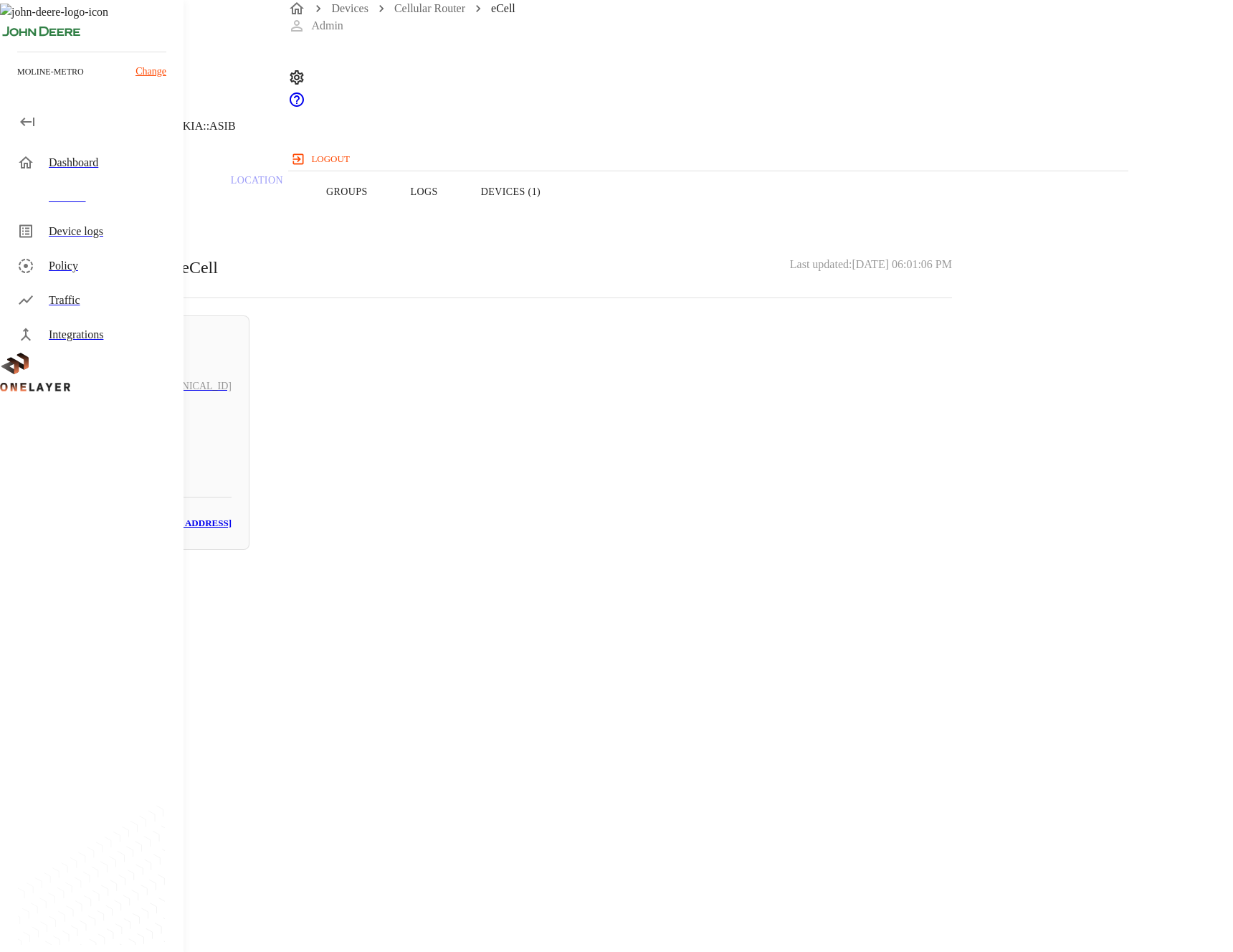
click at [562, 210] on button "Devices (1)" at bounding box center [511, 191] width 103 height 91
click at [98, 217] on button "Overview" at bounding box center [49, 191] width 98 height 91
